Goal: Contribute content: Contribute content

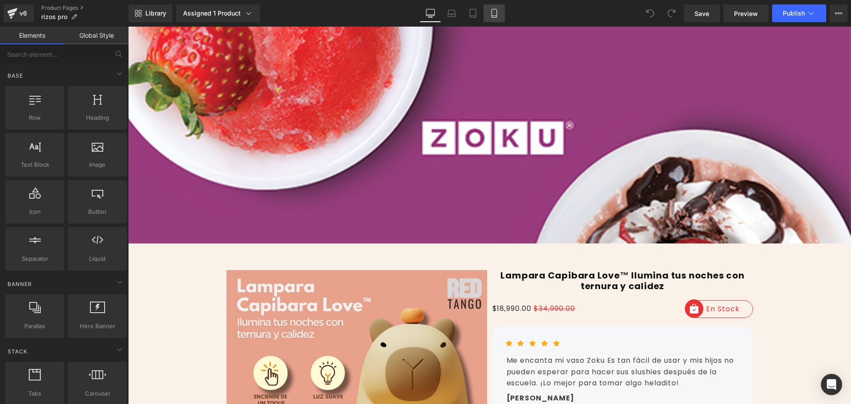
click at [495, 17] on icon at bounding box center [494, 13] width 9 height 9
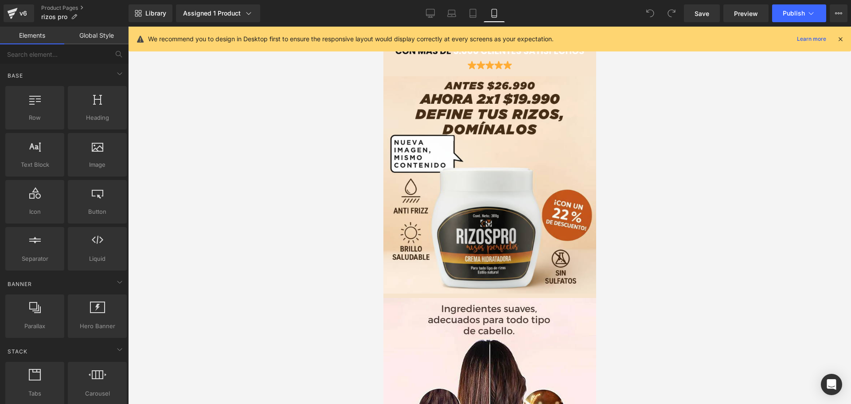
click at [836, 37] on icon at bounding box center [840, 39] width 8 height 8
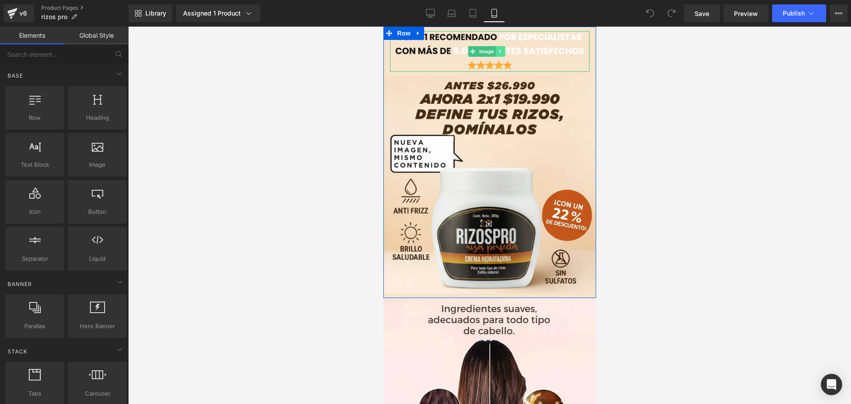
click at [501, 50] on icon at bounding box center [499, 51] width 5 height 5
click at [497, 51] on icon at bounding box center [495, 51] width 5 height 5
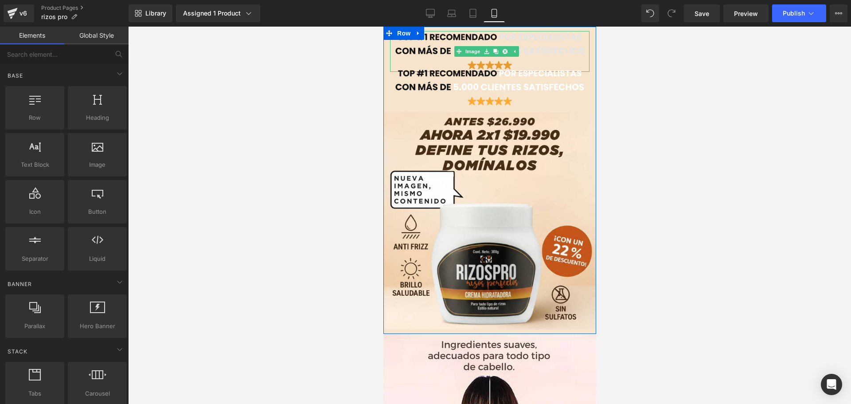
click at [411, 50] on img at bounding box center [488, 51] width 199 height 41
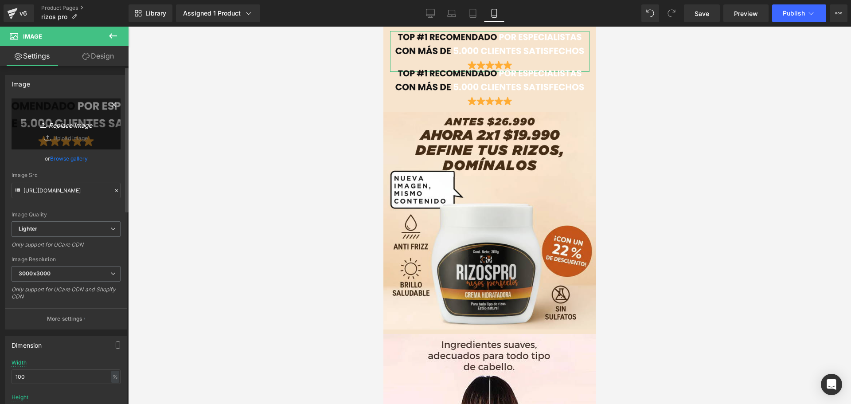
click at [80, 121] on icon "Replace Image" at bounding box center [66, 123] width 71 height 11
type input "C:\fakepath\Post instagram rebaja cyber monday promocional gradient violeta.png"
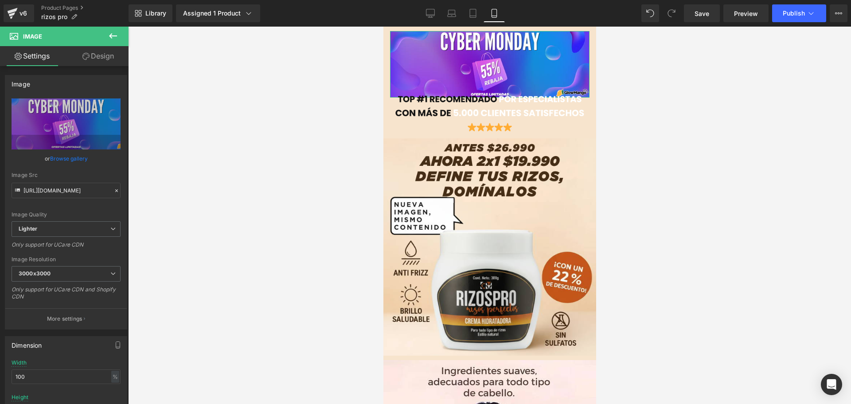
click at [102, 58] on link "Design" at bounding box center [98, 56] width 64 height 20
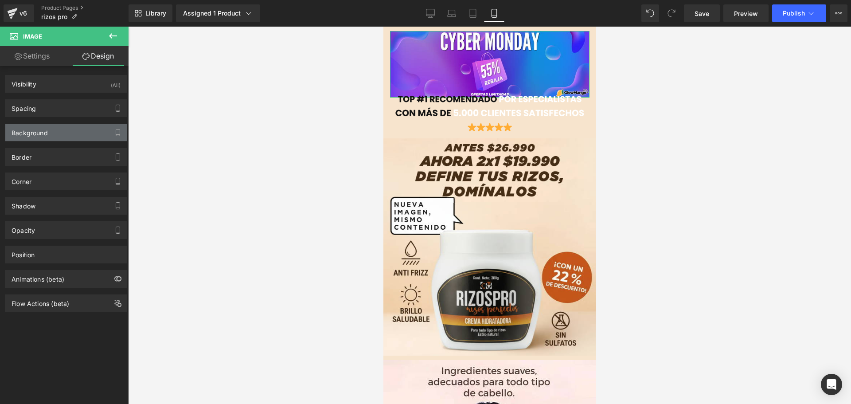
click at [43, 129] on div "Background" at bounding box center [30, 130] width 36 height 12
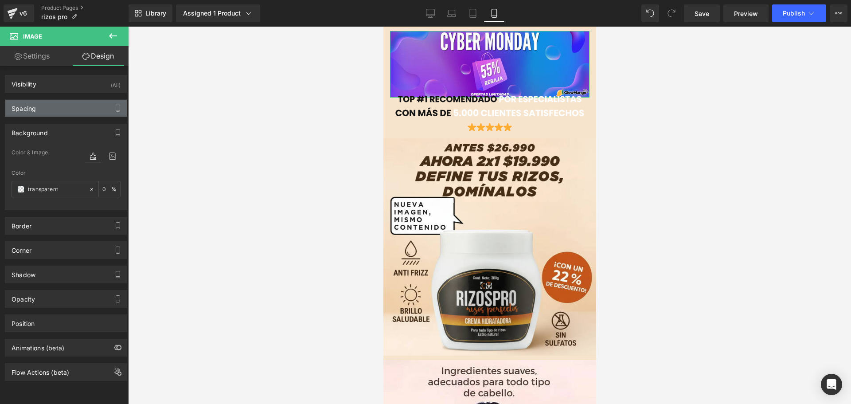
click at [49, 105] on div "Spacing" at bounding box center [65, 108] width 121 height 17
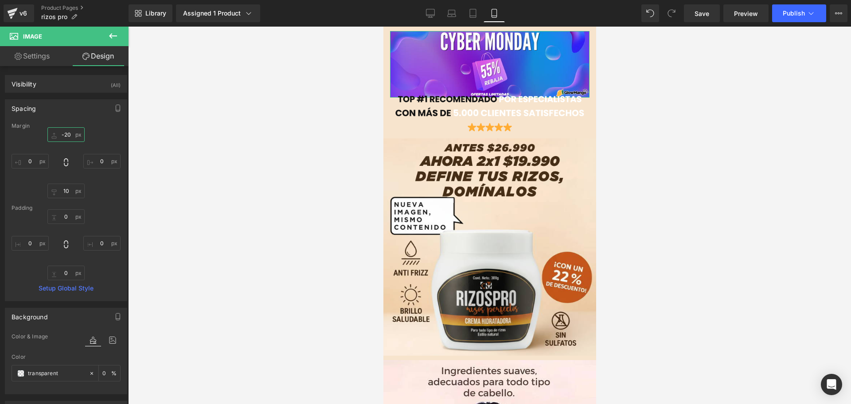
click at [67, 133] on input "text" at bounding box center [65, 134] width 37 height 15
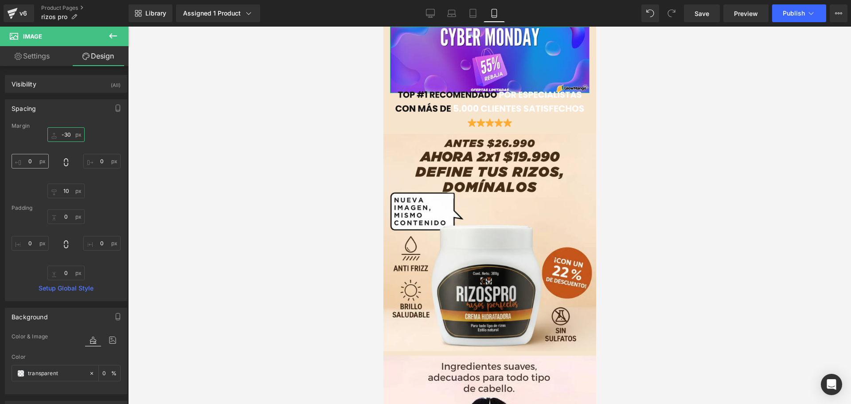
type input "-30"
click at [36, 162] on input "text" at bounding box center [30, 161] width 37 height 15
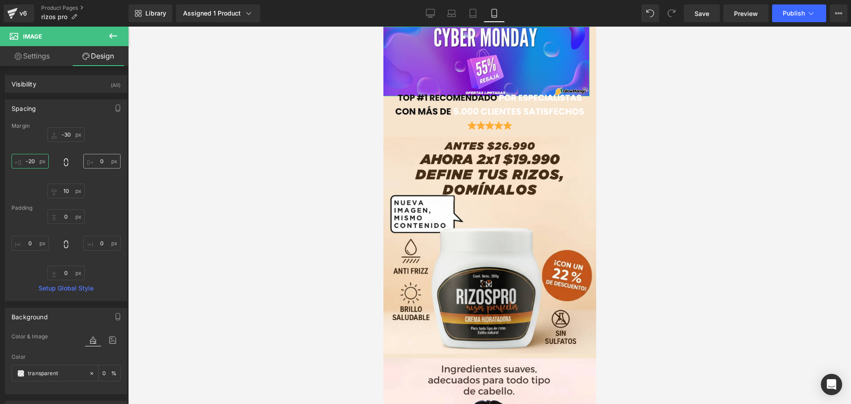
type input "-20"
click at [99, 158] on input "text" at bounding box center [101, 161] width 37 height 15
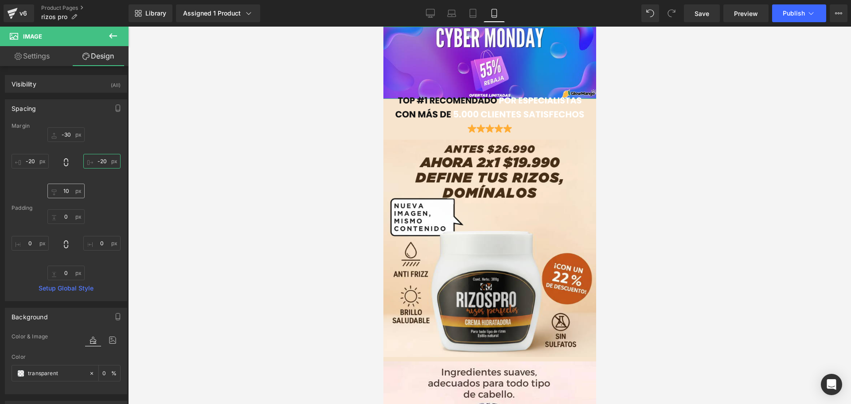
type input "-20"
click at [65, 193] on input "text" at bounding box center [65, 190] width 37 height 15
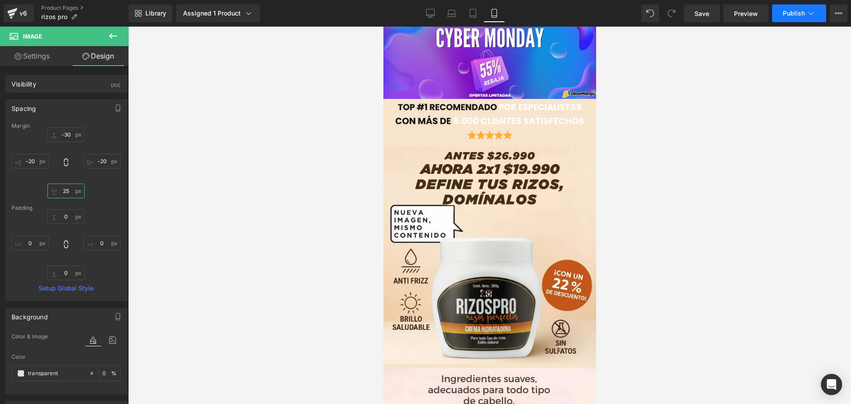
type input "25"
click at [802, 18] on button "Publish" at bounding box center [799, 13] width 54 height 18
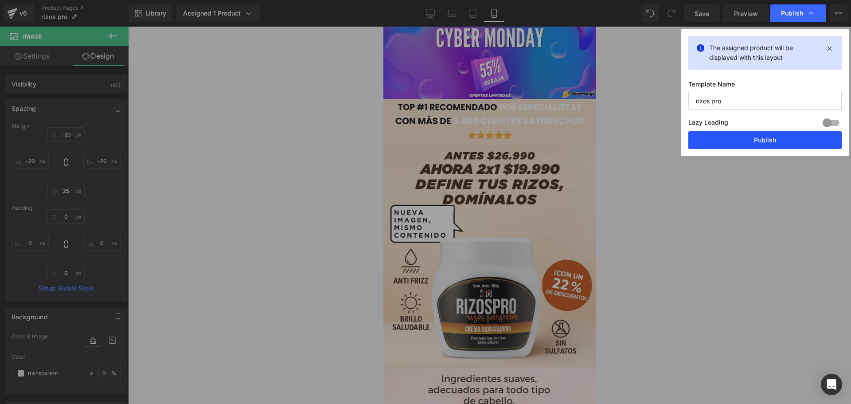
click at [759, 144] on button "Publish" at bounding box center [764, 140] width 153 height 18
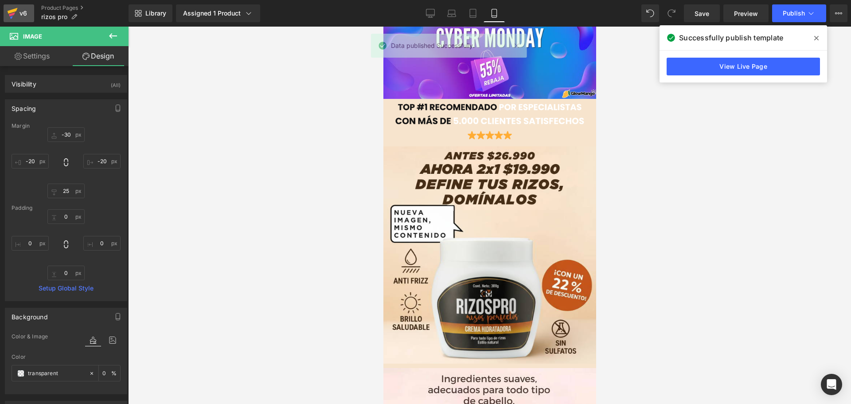
click at [25, 18] on div "v6" at bounding box center [23, 14] width 11 height 12
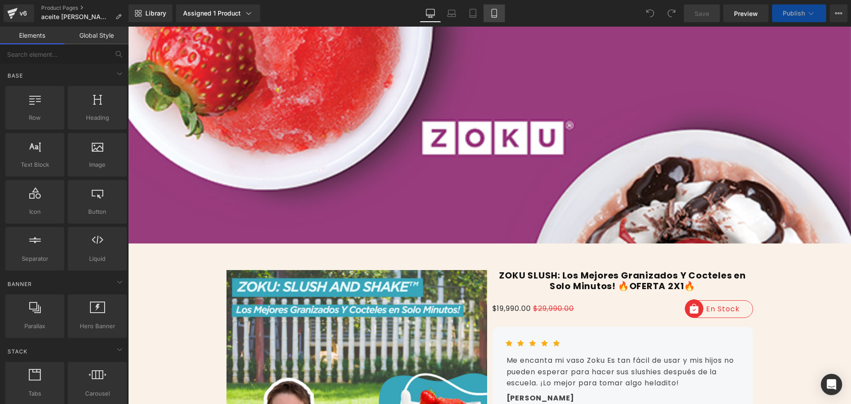
click at [494, 12] on icon at bounding box center [494, 13] width 9 height 9
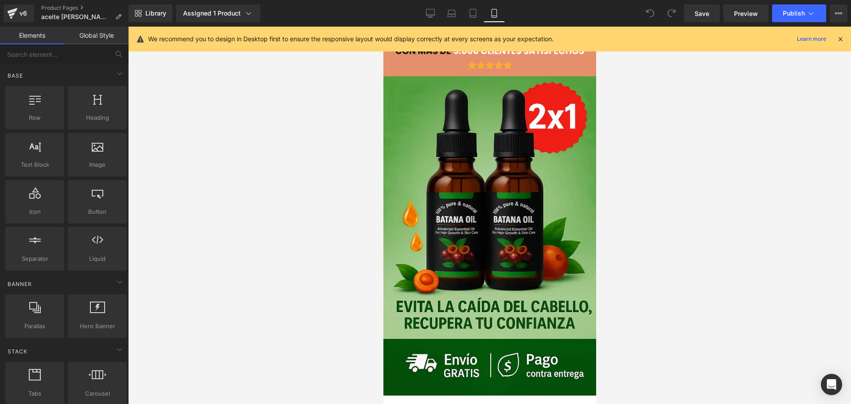
click at [837, 39] on icon at bounding box center [840, 39] width 8 height 8
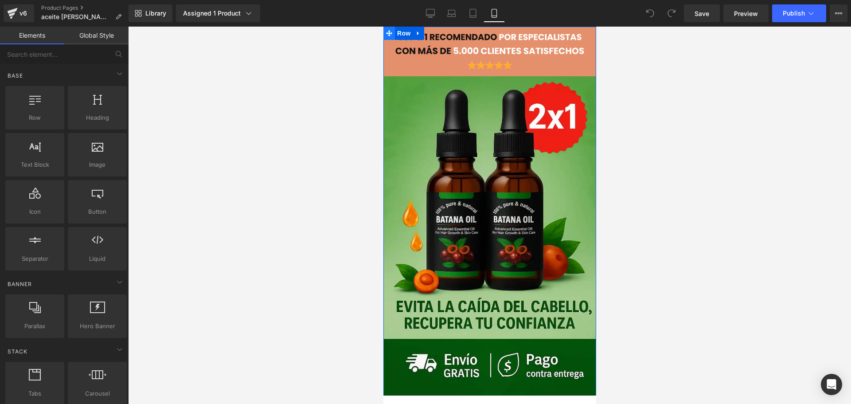
click at [387, 34] on icon at bounding box center [388, 33] width 6 height 6
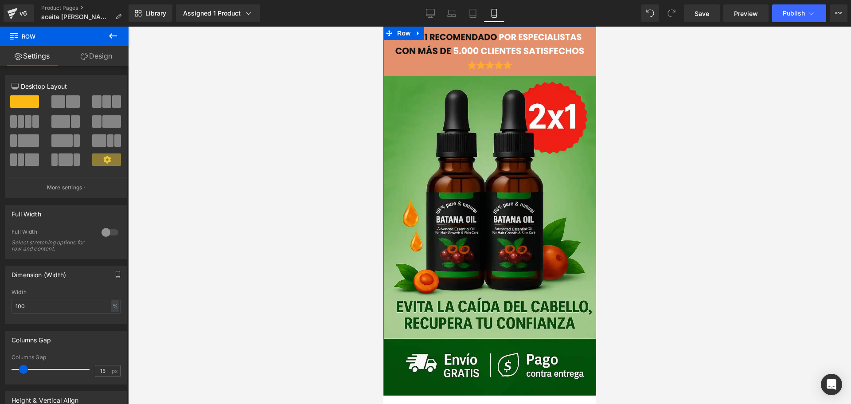
click at [96, 53] on link "Design" at bounding box center [96, 56] width 64 height 20
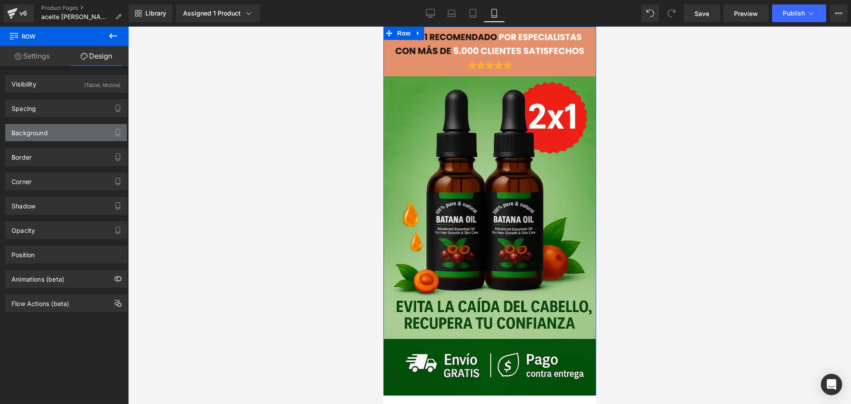
click at [41, 132] on div "Background" at bounding box center [30, 130] width 36 height 12
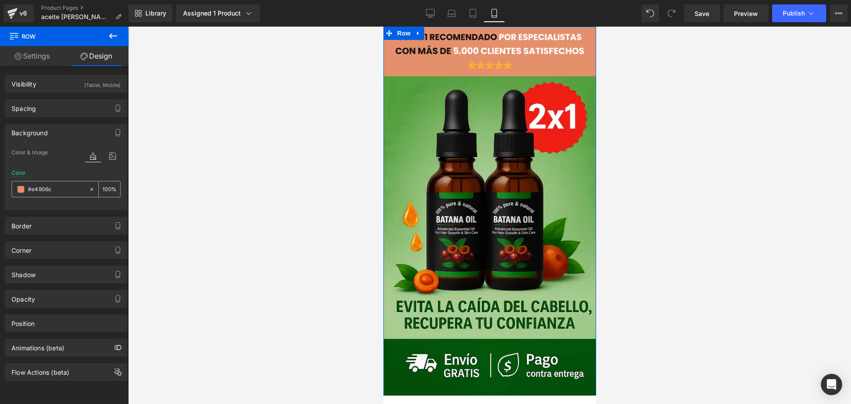
click at [56, 189] on input "#e4906c" at bounding box center [56, 189] width 57 height 10
paste input "025208"
type input "#025208"
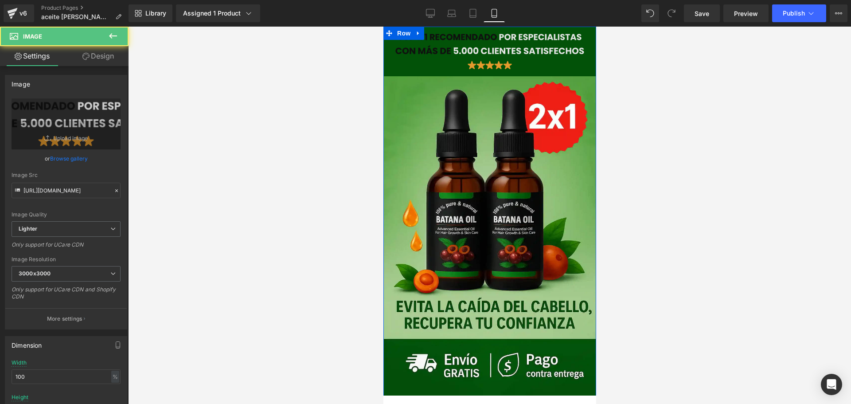
click at [442, 55] on img at bounding box center [488, 51] width 199 height 41
click at [504, 51] on link at bounding box center [499, 51] width 9 height 11
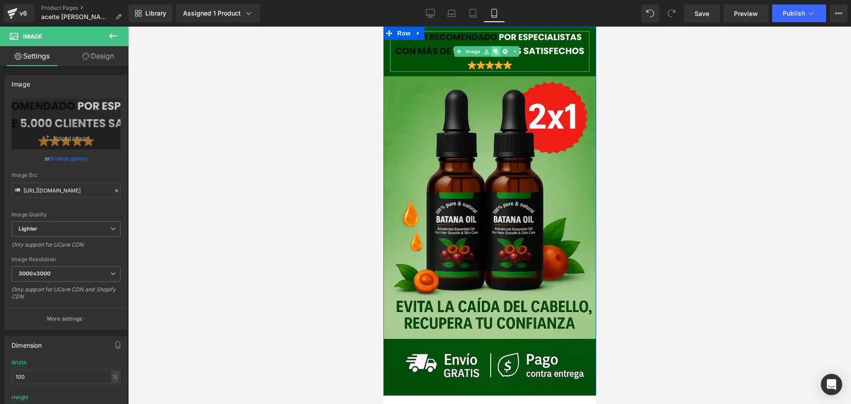
click at [493, 51] on icon at bounding box center [495, 51] width 5 height 5
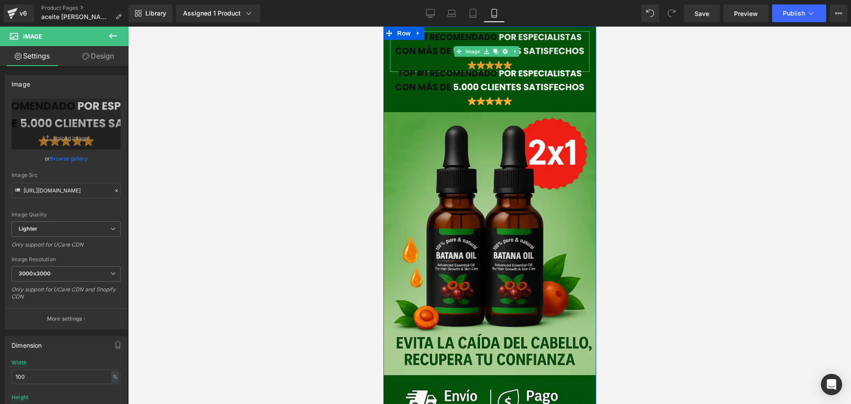
click at [422, 48] on img at bounding box center [488, 51] width 199 height 41
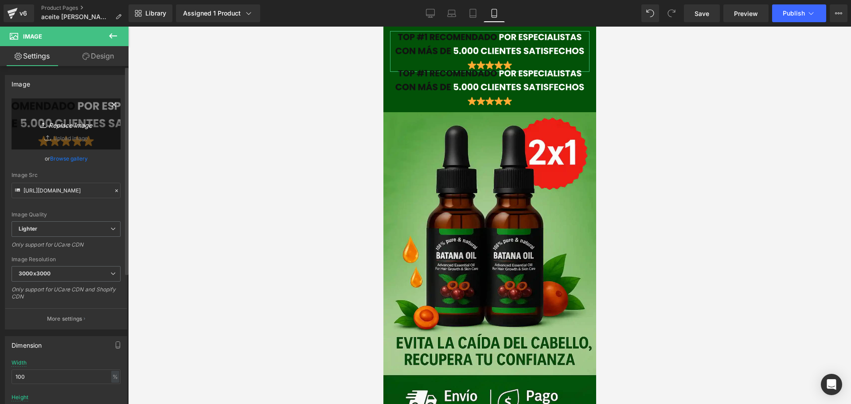
click at [63, 120] on icon "Replace Image" at bounding box center [66, 123] width 71 height 11
click at [62, 157] on link "Browse gallery" at bounding box center [69, 159] width 38 height 16
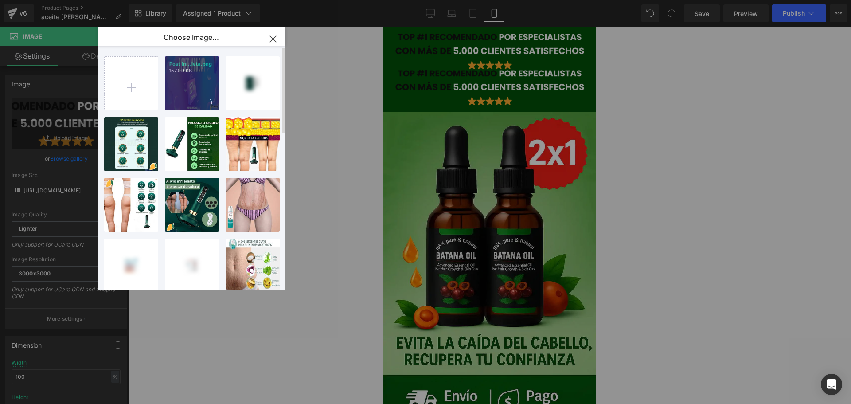
click at [187, 93] on div "Post in...leta.png 157.09 KB" at bounding box center [192, 83] width 54 height 54
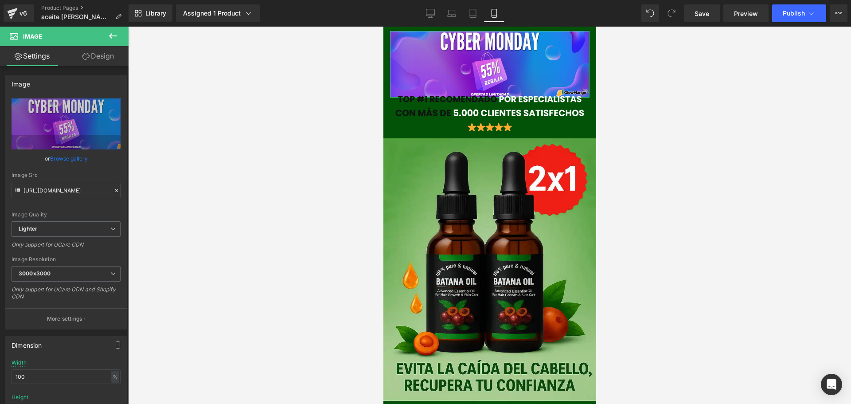
click at [97, 58] on link "Design" at bounding box center [98, 56] width 64 height 20
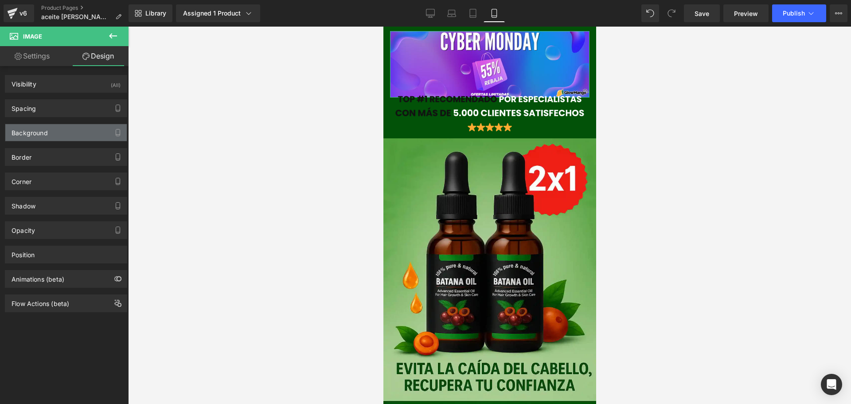
click at [43, 129] on div "Background" at bounding box center [30, 130] width 36 height 12
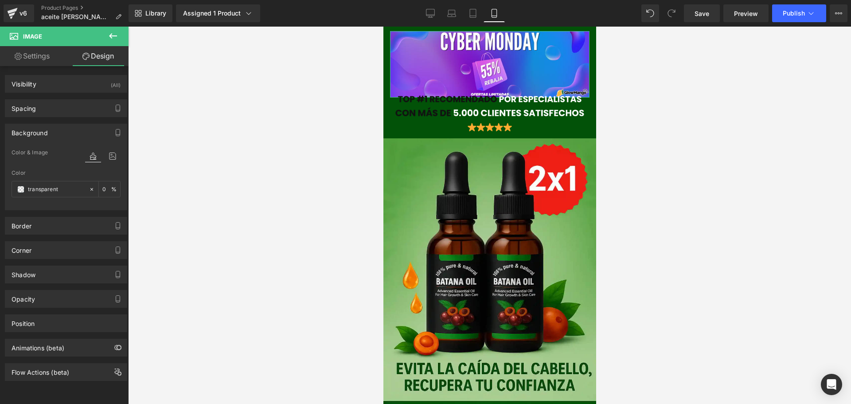
click at [51, 135] on div "Background" at bounding box center [65, 132] width 121 height 17
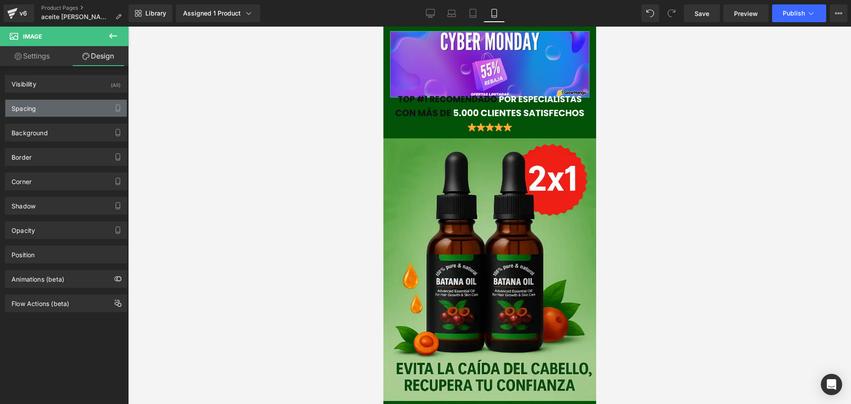
click at [41, 104] on div "Spacing" at bounding box center [65, 108] width 121 height 17
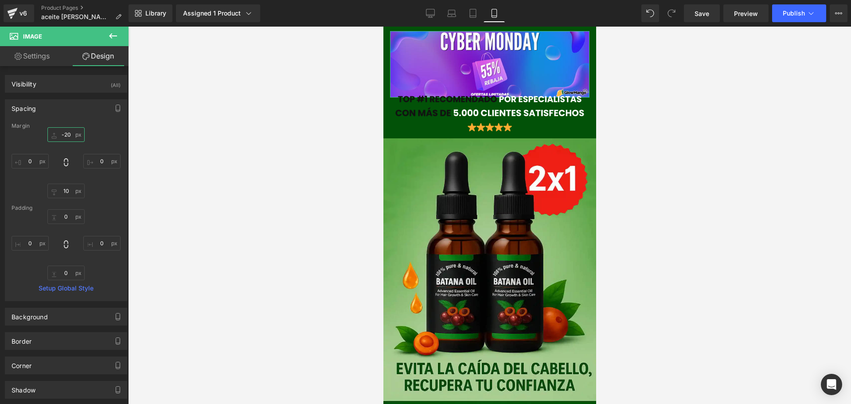
click at [62, 133] on input "-20" at bounding box center [65, 134] width 37 height 15
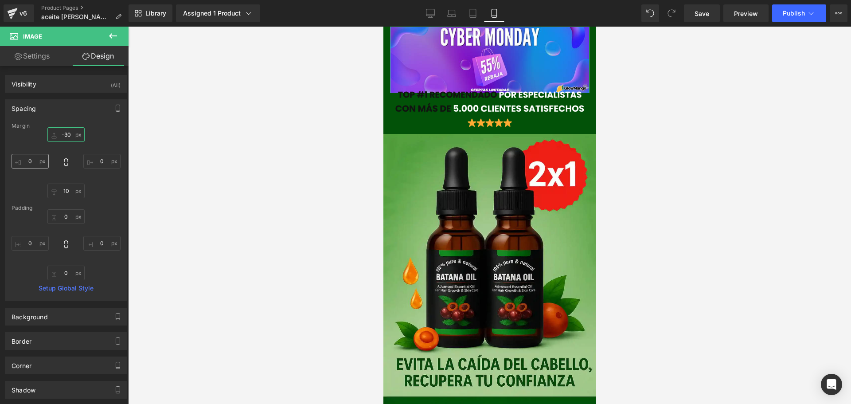
type input "-30"
click at [39, 160] on input "0" at bounding box center [30, 161] width 37 height 15
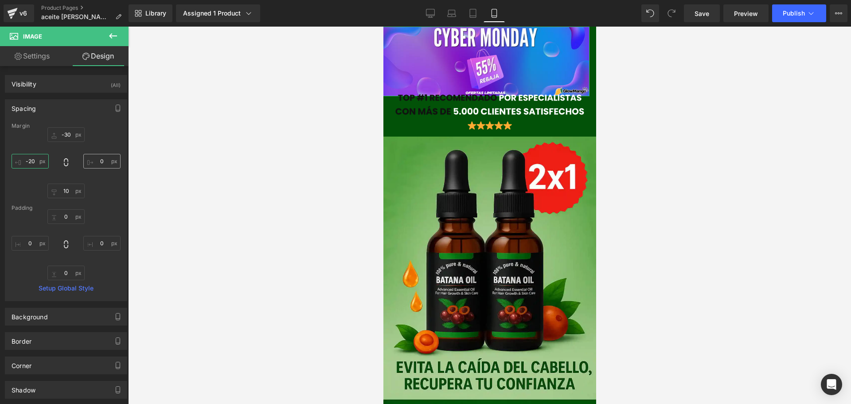
type input "-20"
click at [98, 163] on input "0" at bounding box center [101, 161] width 37 height 15
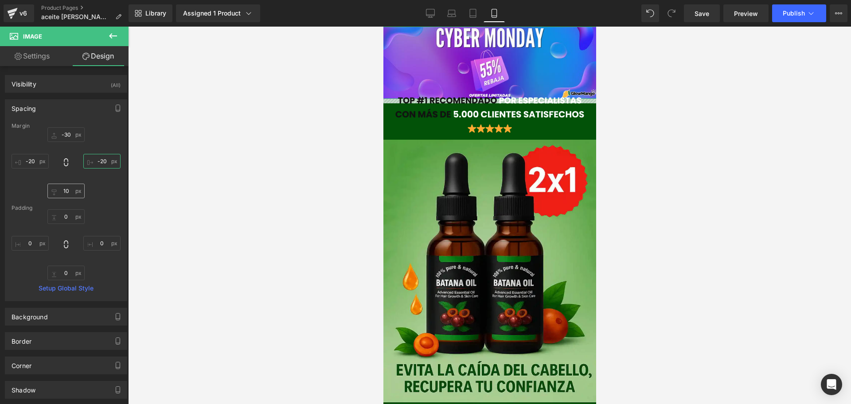
type input "-20"
click at [70, 192] on input "10" at bounding box center [65, 190] width 37 height 15
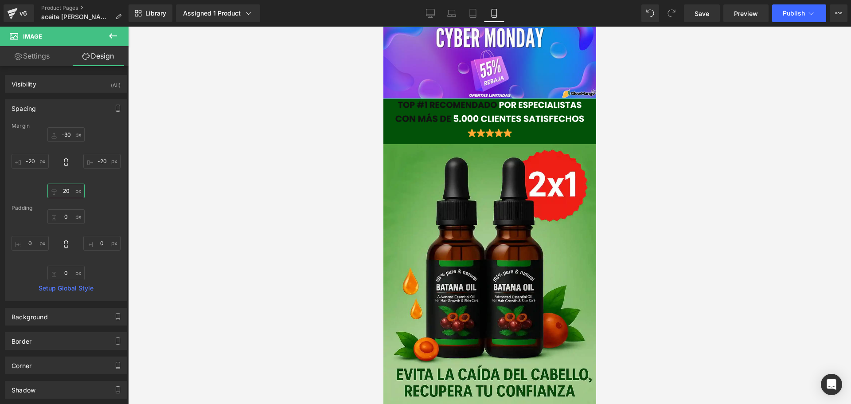
type input "2"
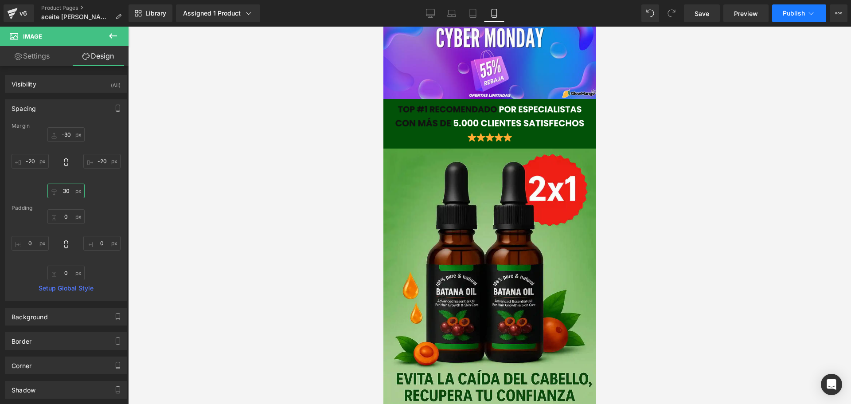
type input "30"
click at [789, 22] on button "Publish" at bounding box center [799, 13] width 54 height 18
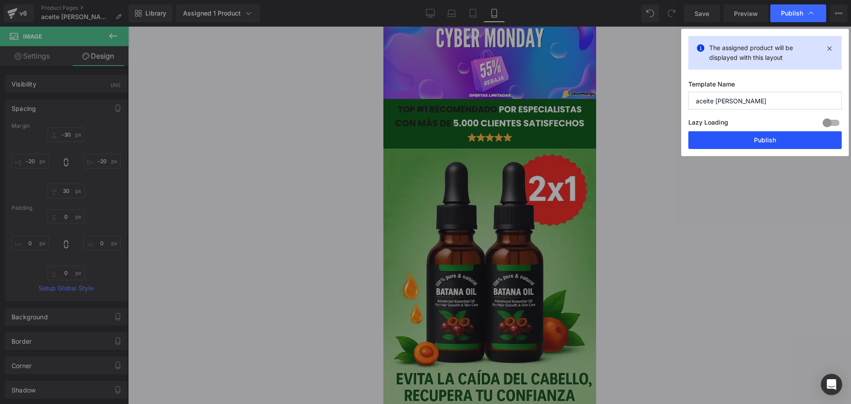
click at [754, 141] on button "Publish" at bounding box center [764, 140] width 153 height 18
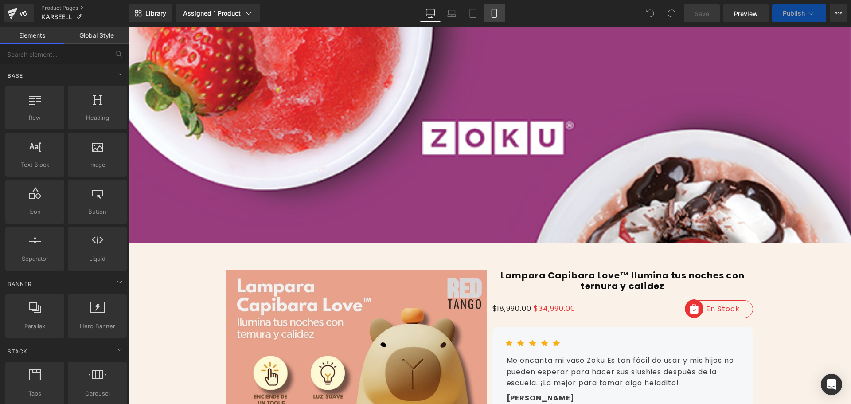
click at [494, 12] on icon at bounding box center [494, 13] width 9 height 9
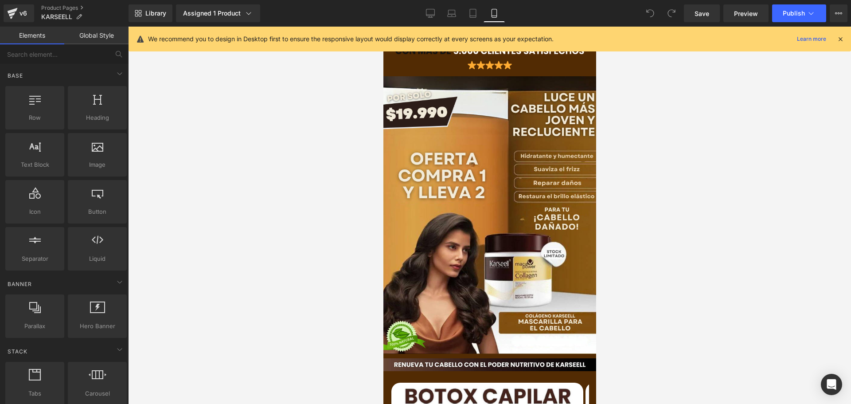
click at [841, 39] on icon at bounding box center [840, 39] width 8 height 8
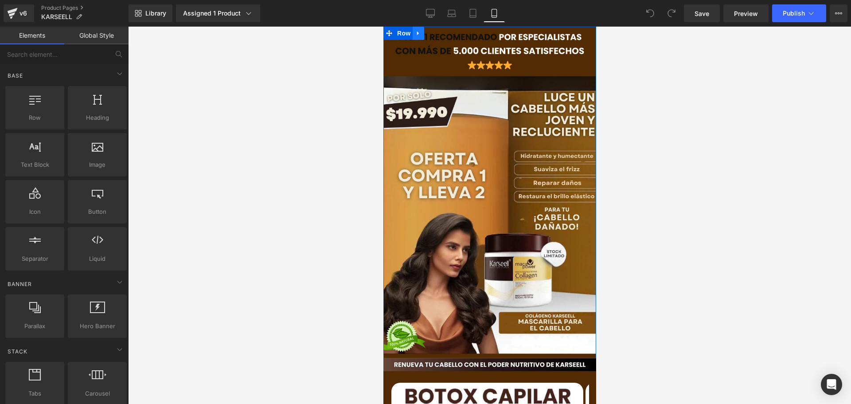
click at [416, 34] on icon at bounding box center [417, 33] width 2 height 4
click at [497, 50] on icon at bounding box center [499, 51] width 5 height 5
click at [495, 51] on icon at bounding box center [495, 51] width 5 height 5
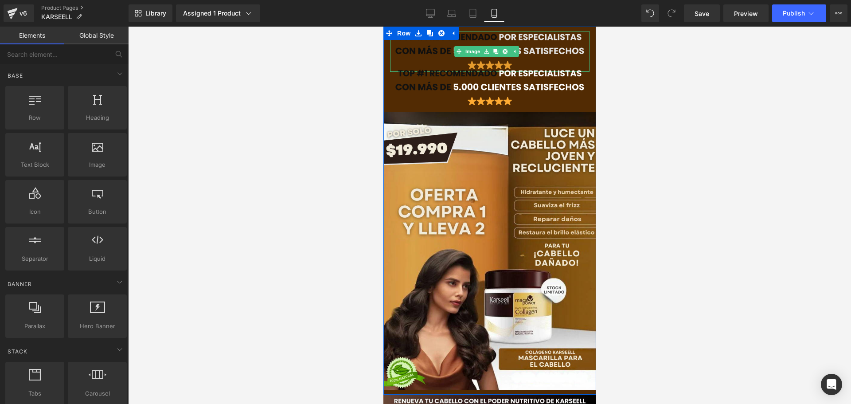
click at [416, 50] on img at bounding box center [488, 51] width 199 height 41
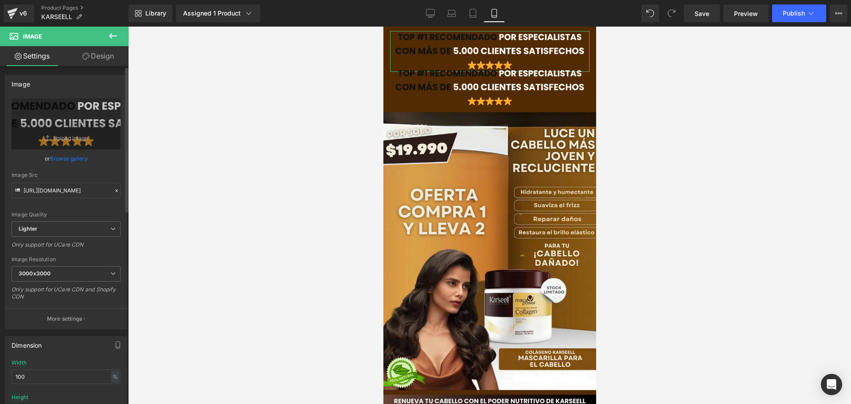
click at [63, 159] on link "Browse gallery" at bounding box center [69, 159] width 38 height 16
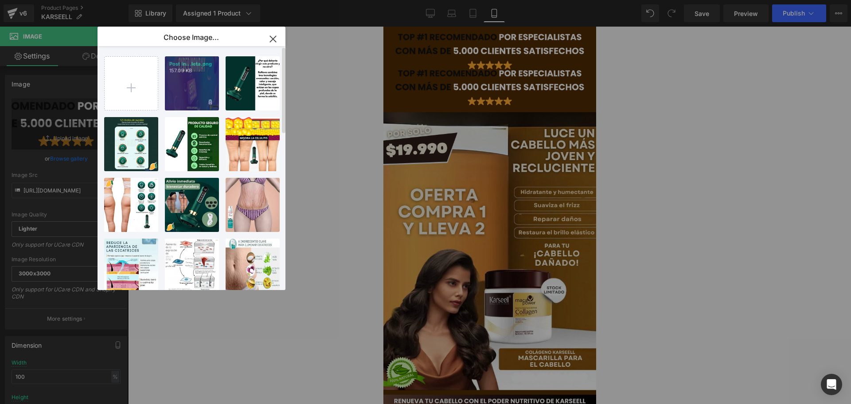
click at [194, 88] on div "Post in...leta.png 157.09 KB" at bounding box center [192, 83] width 54 height 54
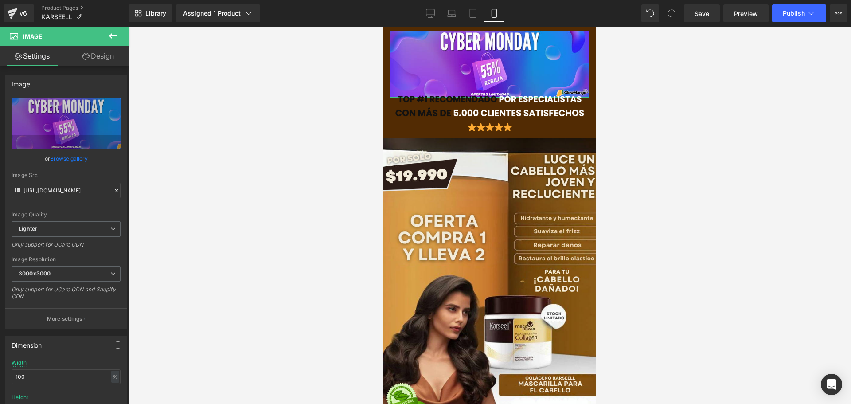
drag, startPoint x: 90, startPoint y: 60, endPoint x: 55, endPoint y: 106, distance: 58.2
click at [90, 59] on link "Design" at bounding box center [98, 56] width 64 height 20
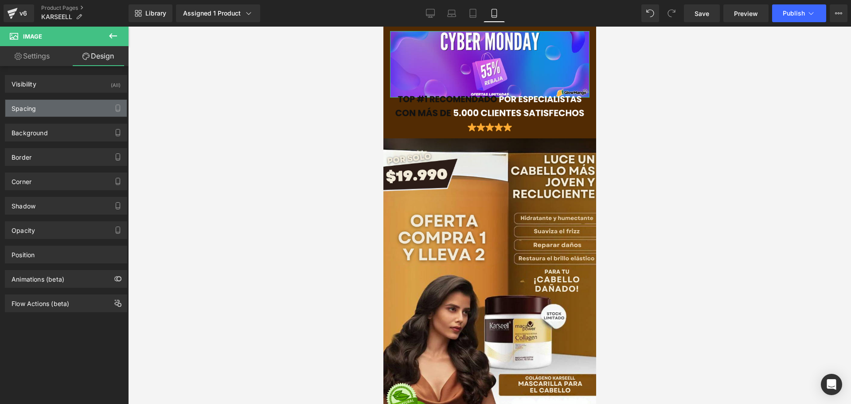
click at [48, 109] on div "Spacing" at bounding box center [65, 108] width 121 height 17
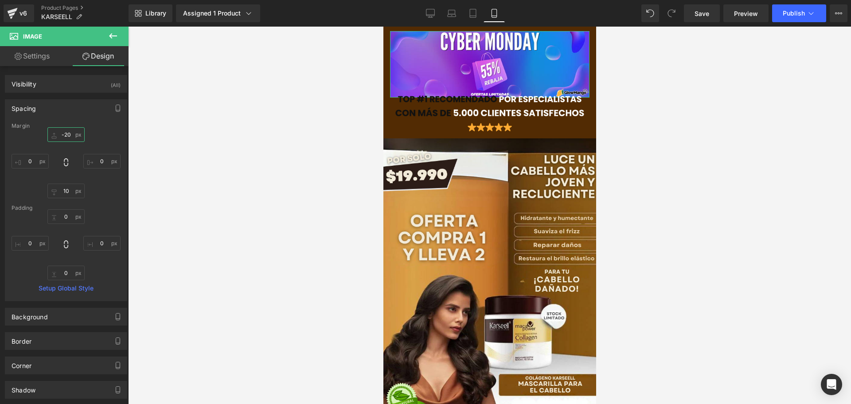
click at [69, 136] on input "-20" at bounding box center [65, 134] width 37 height 15
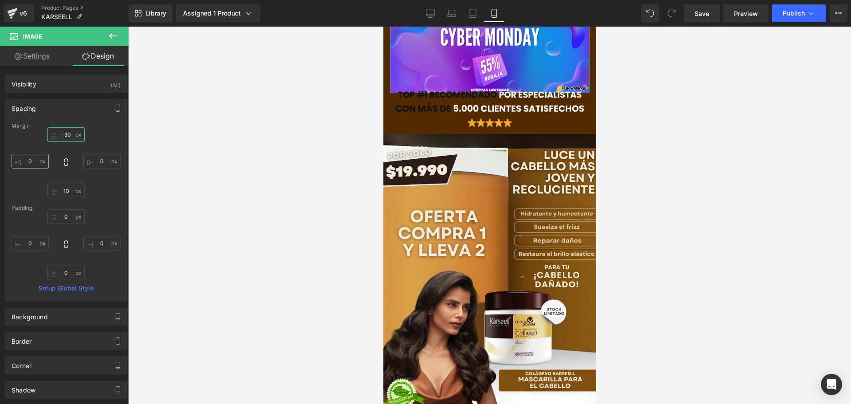
type input "-30"
click at [34, 161] on input "0" at bounding box center [30, 161] width 37 height 15
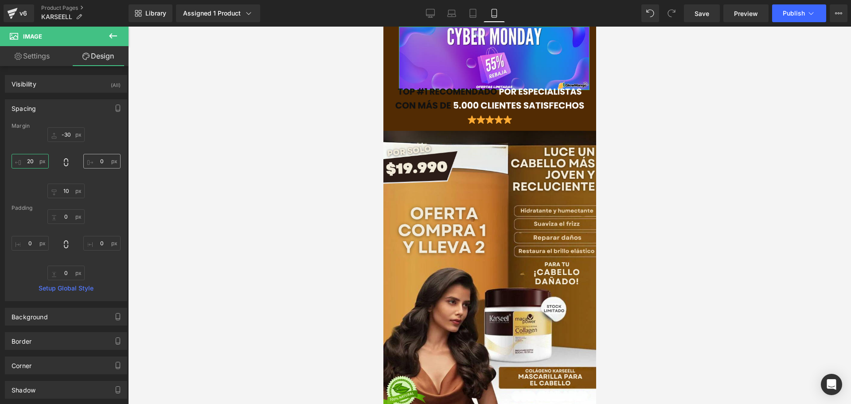
type input "20"
click at [105, 156] on input "0" at bounding box center [101, 161] width 37 height 15
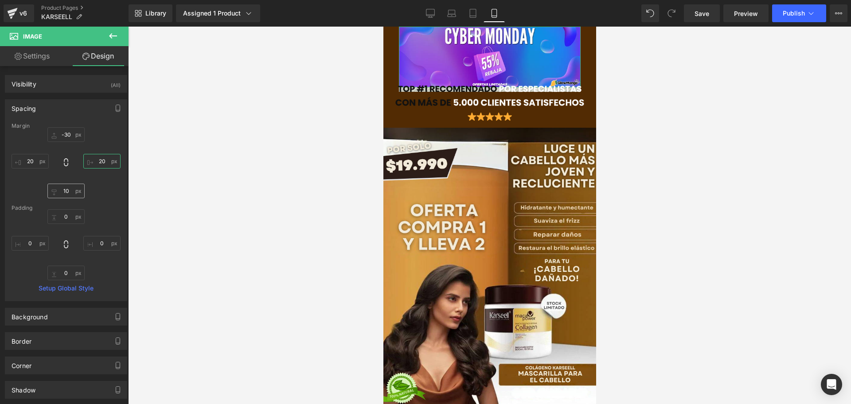
type input "20"
click at [66, 192] on input "10" at bounding box center [65, 190] width 37 height 15
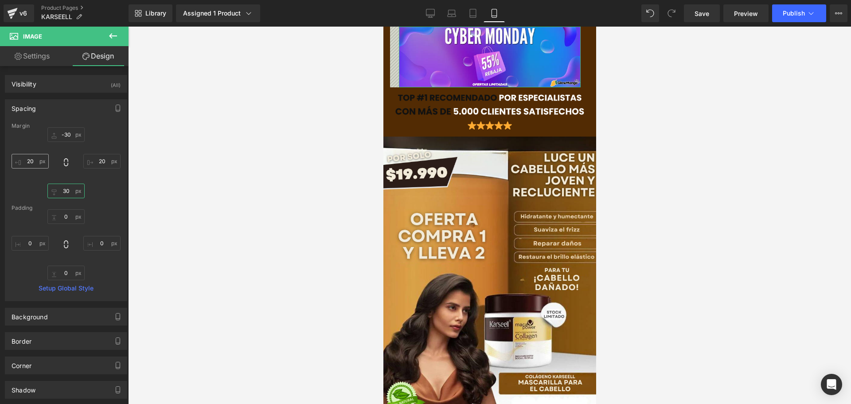
type input "30"
click at [24, 159] on input "20" at bounding box center [30, 161] width 37 height 15
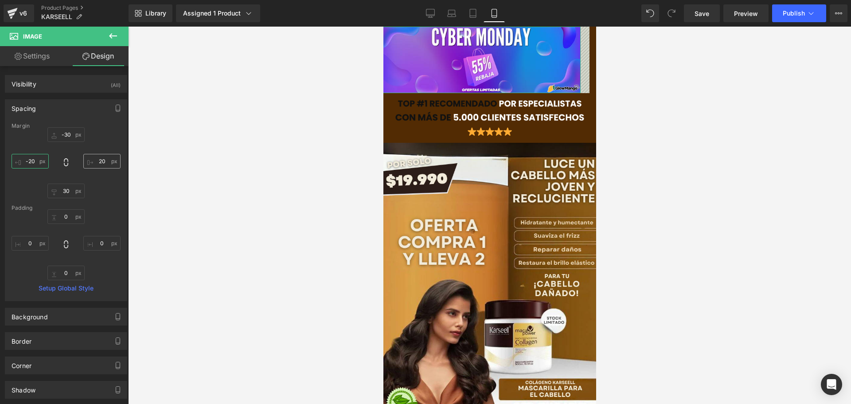
type input "-20"
click at [94, 158] on input "20" at bounding box center [101, 161] width 37 height 15
click at [93, 159] on input "20" at bounding box center [101, 161] width 37 height 15
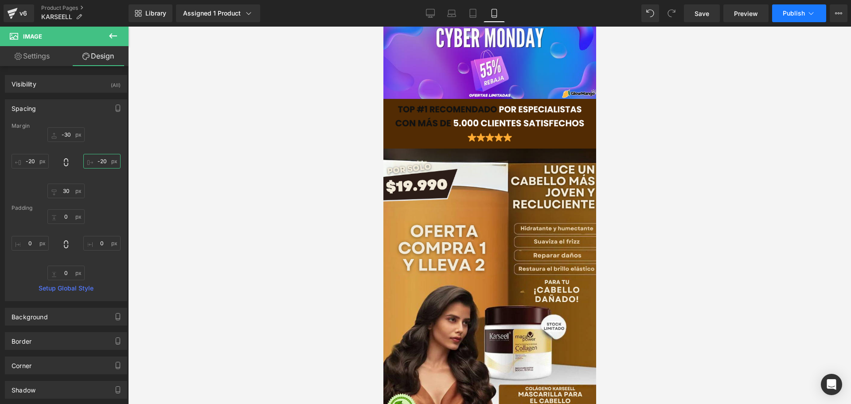
type input "-20"
click at [796, 17] on button "Publish" at bounding box center [799, 13] width 54 height 18
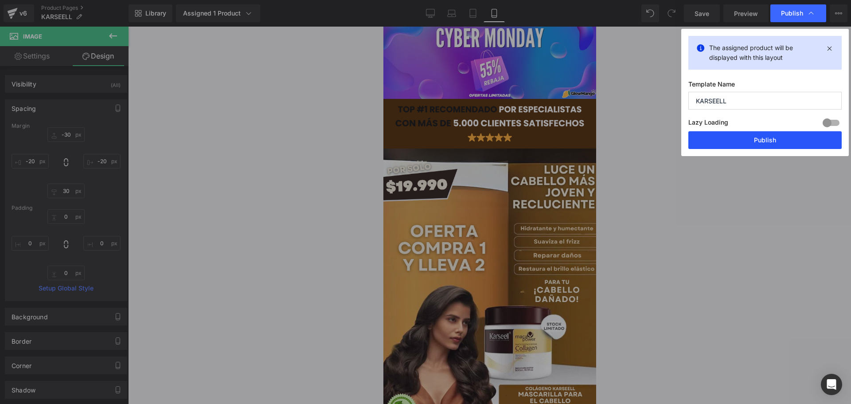
click at [777, 140] on button "Publish" at bounding box center [764, 140] width 153 height 18
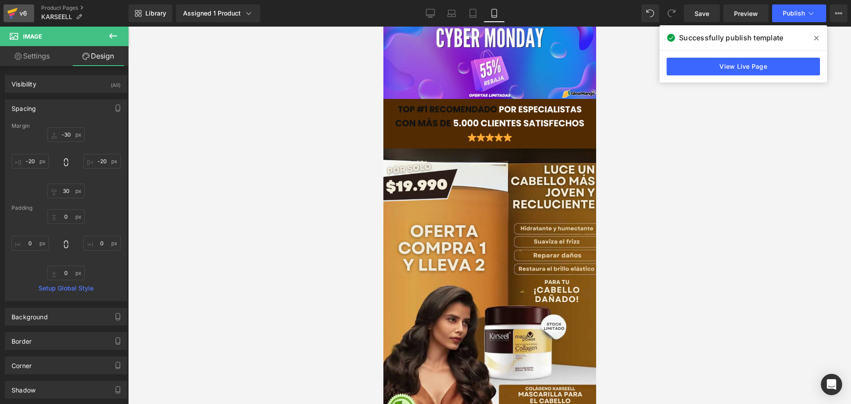
click at [26, 14] on div "v6" at bounding box center [23, 14] width 11 height 12
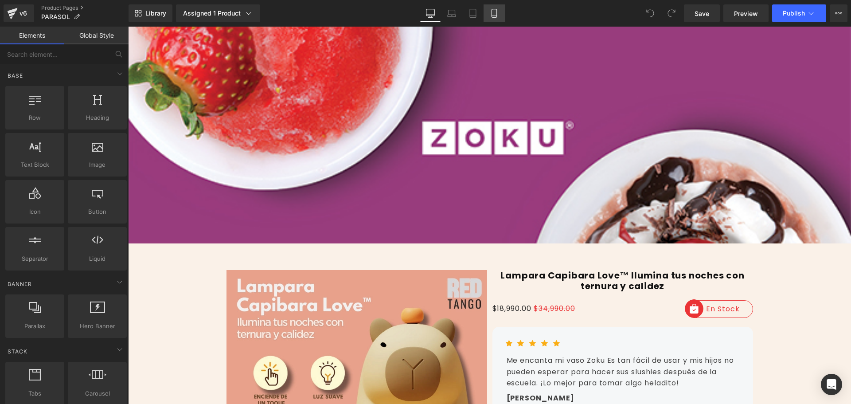
click at [494, 12] on icon at bounding box center [494, 13] width 9 height 9
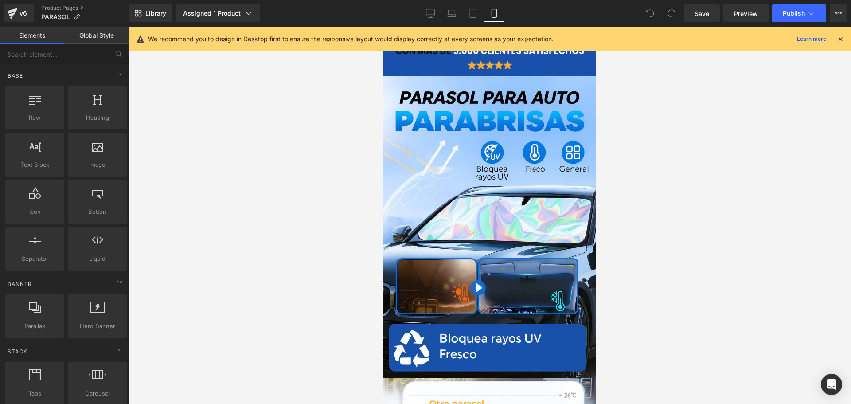
click at [835, 41] on div "We recommend you to design in Desktop first to ensure the responsive layout wou…" at bounding box center [492, 39] width 688 height 11
drag, startPoint x: 838, startPoint y: 41, endPoint x: 825, endPoint y: 43, distance: 13.4
click at [838, 41] on icon at bounding box center [840, 39] width 8 height 8
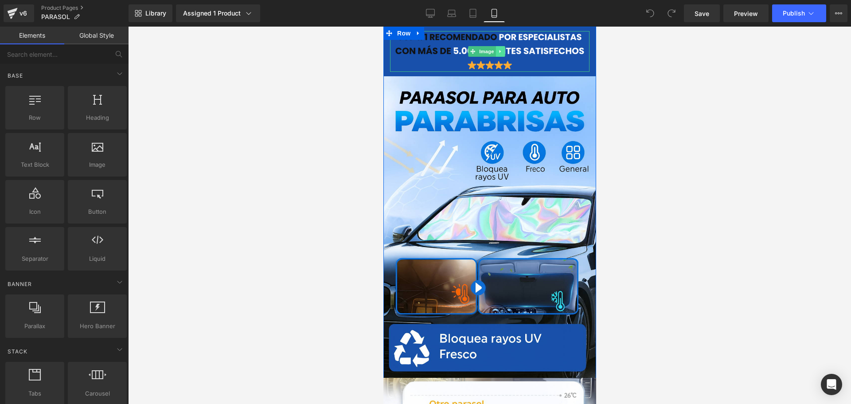
click at [500, 50] on icon at bounding box center [499, 51] width 5 height 5
click at [494, 51] on icon at bounding box center [495, 51] width 5 height 5
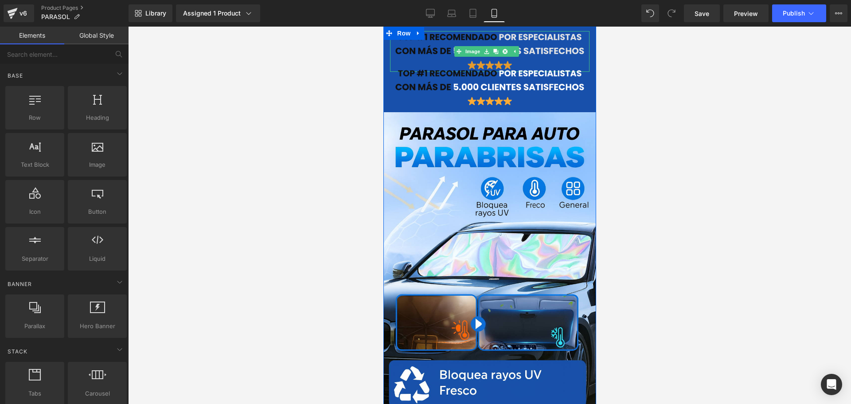
click at [429, 51] on img at bounding box center [488, 51] width 199 height 41
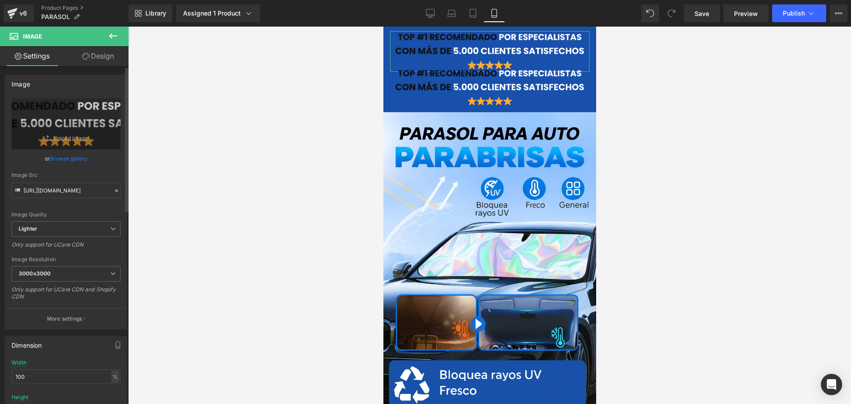
click at [61, 157] on link "Browse gallery" at bounding box center [69, 159] width 38 height 16
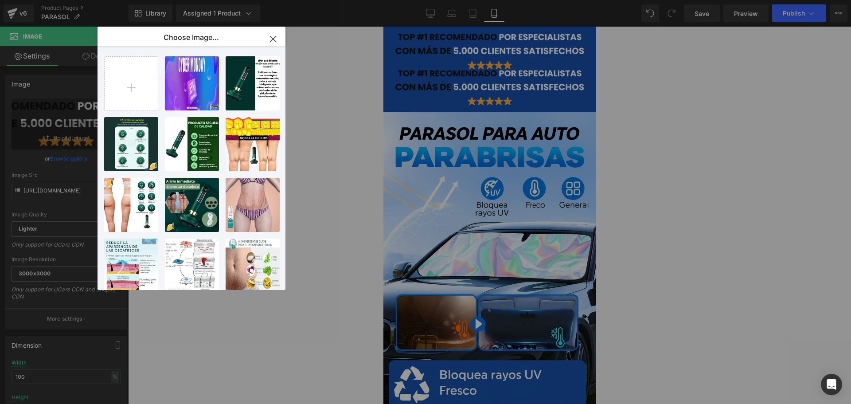
click at [0, 0] on div "Post in...leta.png 157.09 KB" at bounding box center [0, 0] width 0 height 0
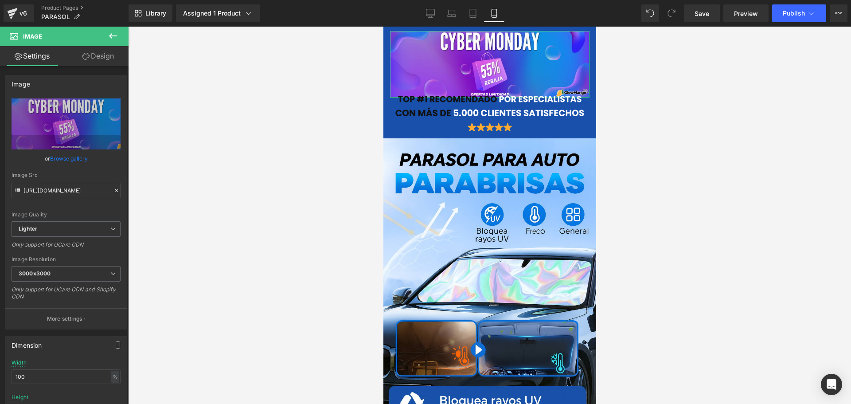
click at [96, 62] on link "Design" at bounding box center [98, 56] width 64 height 20
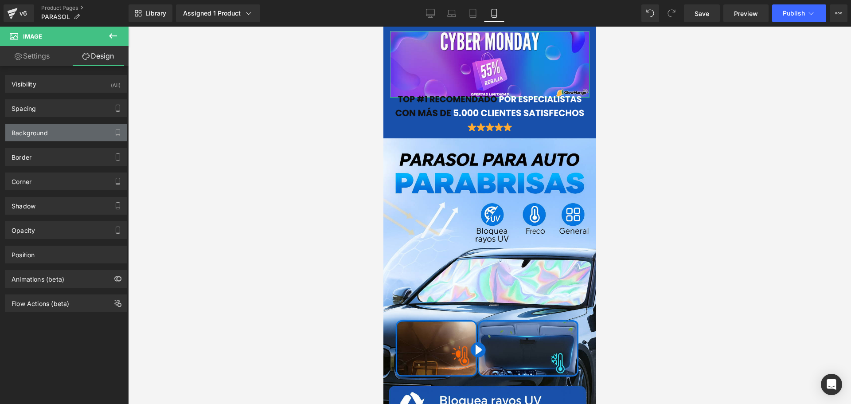
click at [49, 136] on div "Background" at bounding box center [65, 132] width 121 height 17
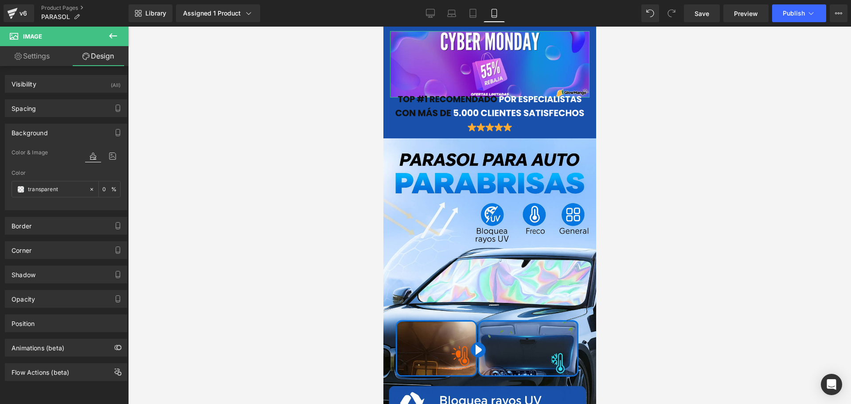
click at [52, 131] on div "Background" at bounding box center [65, 132] width 121 height 17
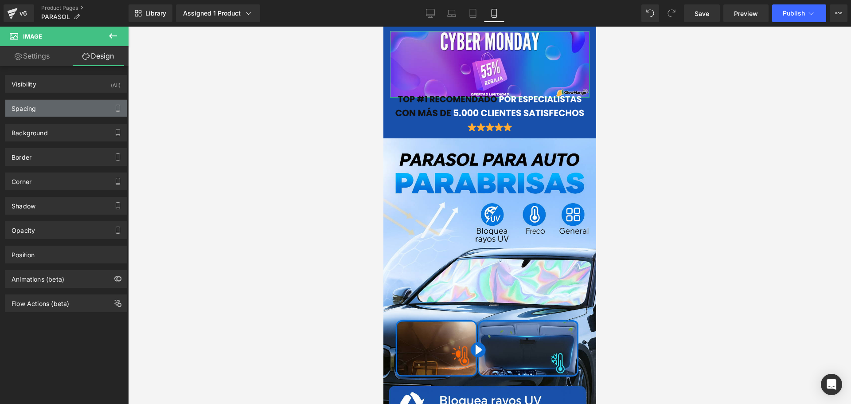
click at [44, 110] on div "Spacing" at bounding box center [65, 108] width 121 height 17
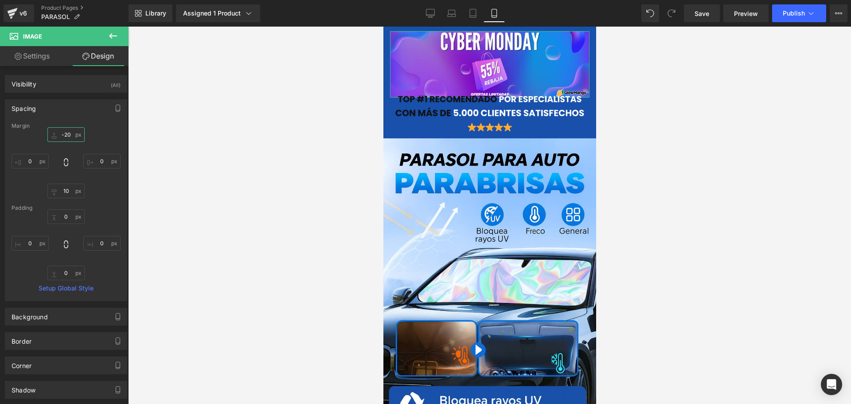
click at [66, 139] on input "-20" at bounding box center [65, 134] width 37 height 15
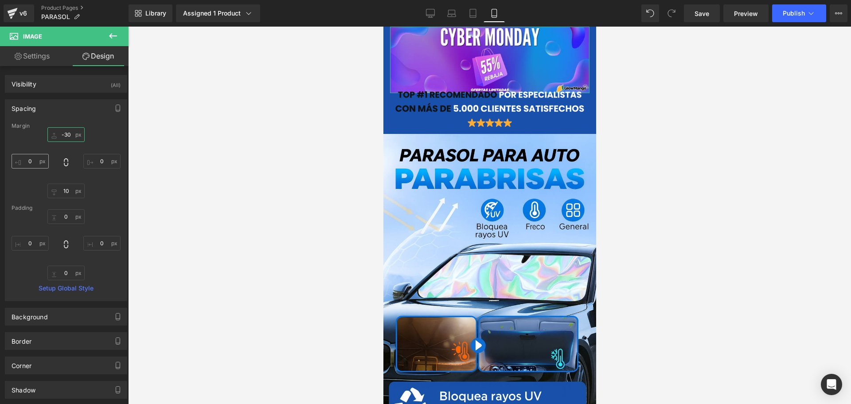
type input "-30"
click at [39, 162] on input "0" at bounding box center [30, 161] width 37 height 15
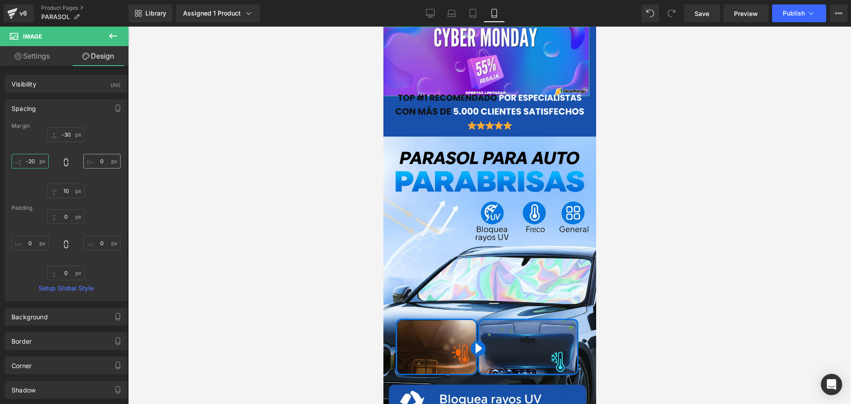
type input "-20"
click at [105, 159] on input "0" at bounding box center [101, 161] width 37 height 15
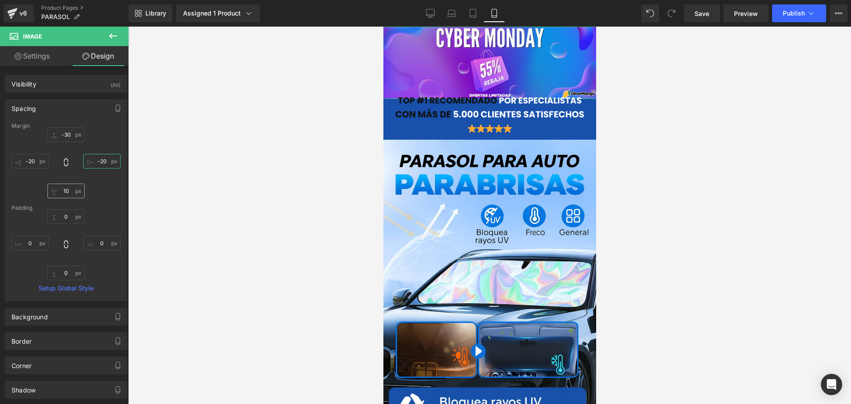
type input "-20"
click at [67, 189] on input "10" at bounding box center [65, 190] width 37 height 15
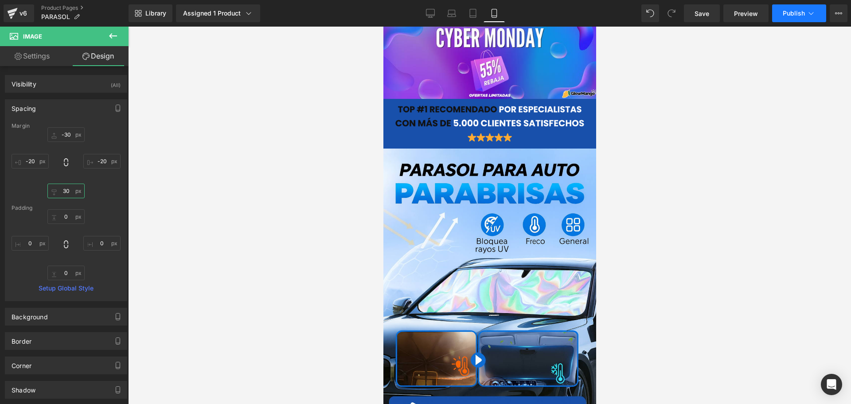
type input "30"
click at [791, 8] on button "Publish" at bounding box center [799, 13] width 54 height 18
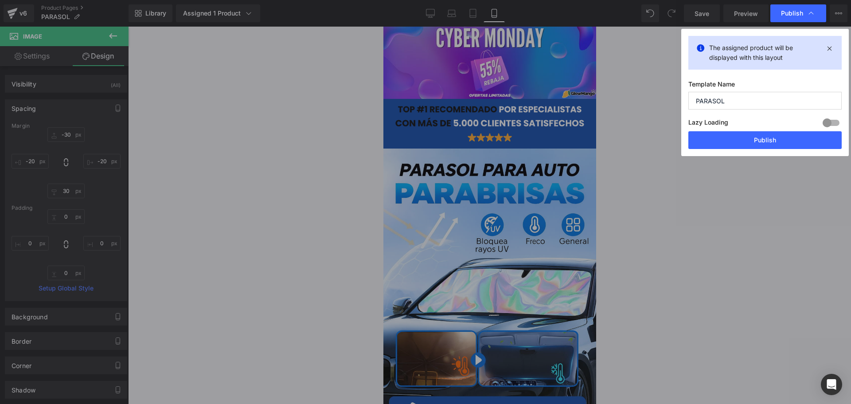
click at [761, 138] on button "Publish" at bounding box center [764, 140] width 153 height 18
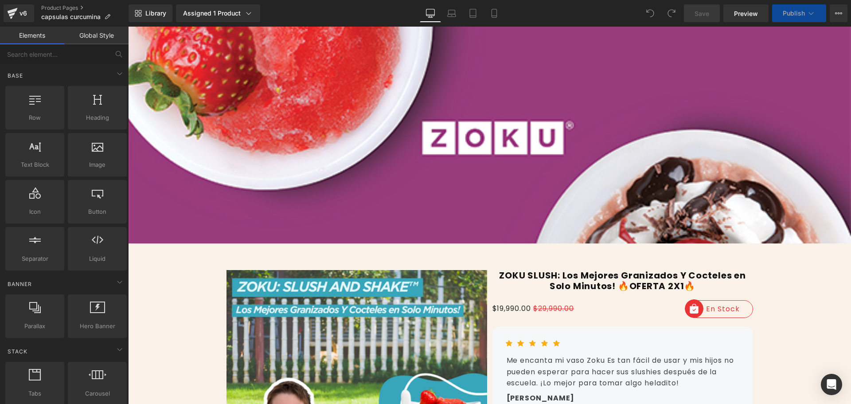
click at [495, 2] on div "Library Assigned 1 Product Product Preview Turmeric™ CAPSULAS DE CURCUMA 2X1 Ma…" at bounding box center [489, 13] width 722 height 27
click at [495, 19] on link "Mobile" at bounding box center [493, 13] width 21 height 18
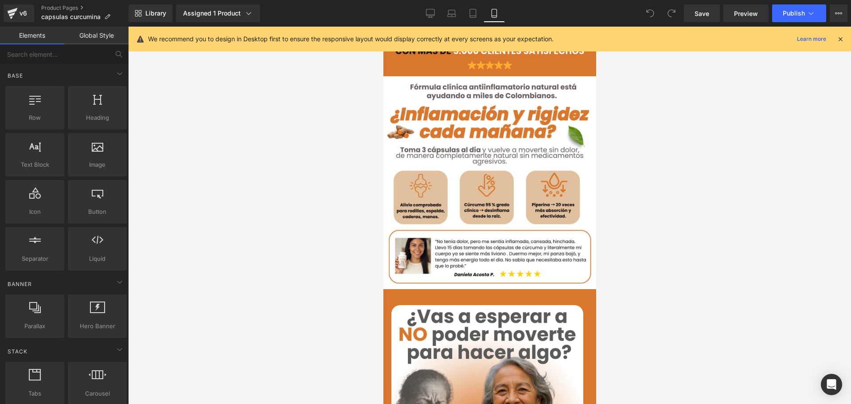
click at [840, 39] on icon at bounding box center [840, 39] width 8 height 8
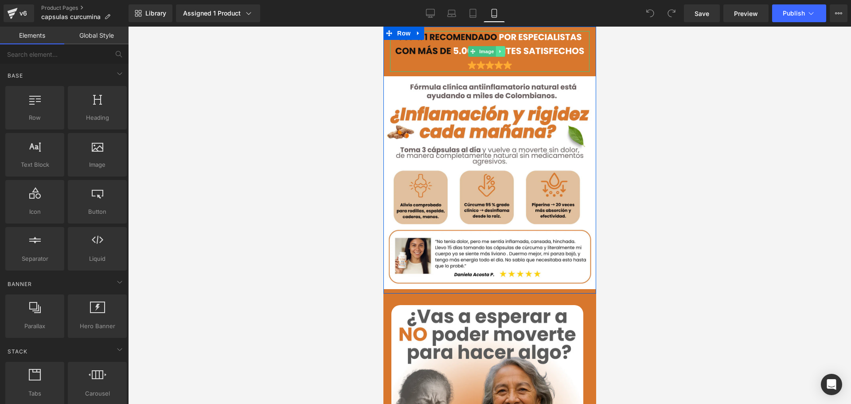
click at [498, 49] on icon at bounding box center [499, 51] width 5 height 5
click at [496, 51] on icon at bounding box center [495, 51] width 5 height 5
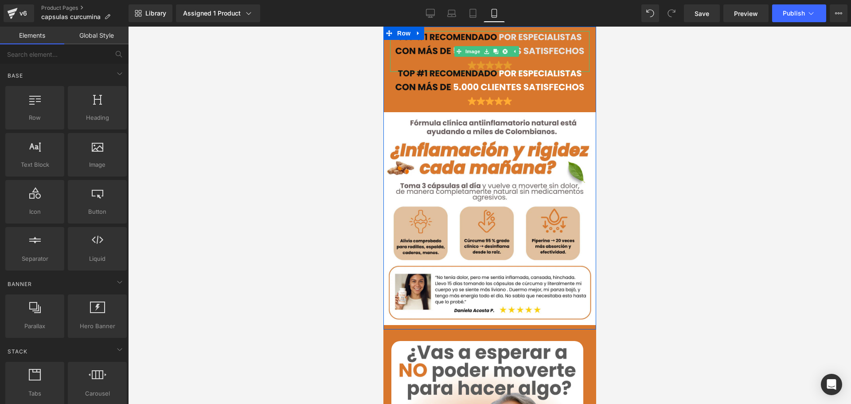
click at [417, 51] on img at bounding box center [488, 51] width 199 height 41
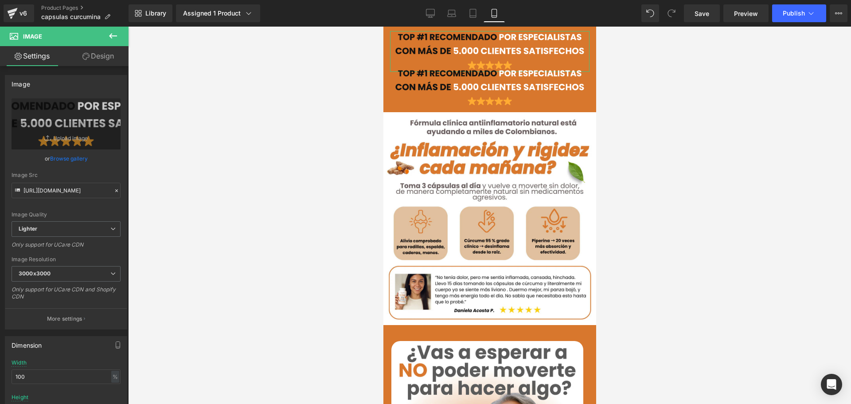
click at [93, 62] on link "Design" at bounding box center [98, 56] width 64 height 20
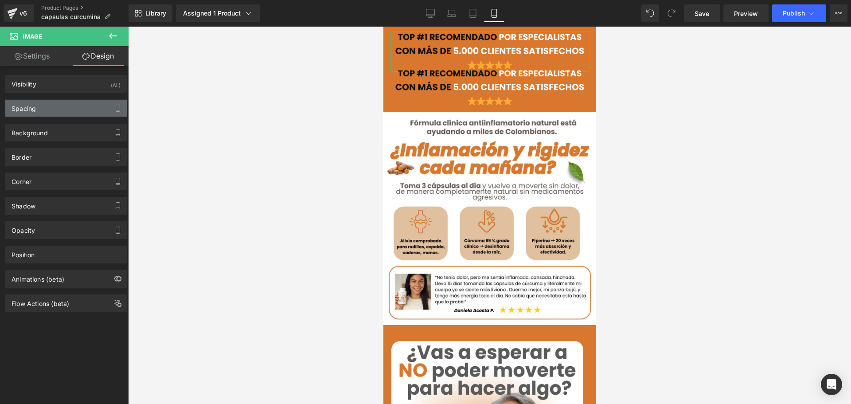
click at [55, 113] on div "Spacing" at bounding box center [65, 108] width 121 height 17
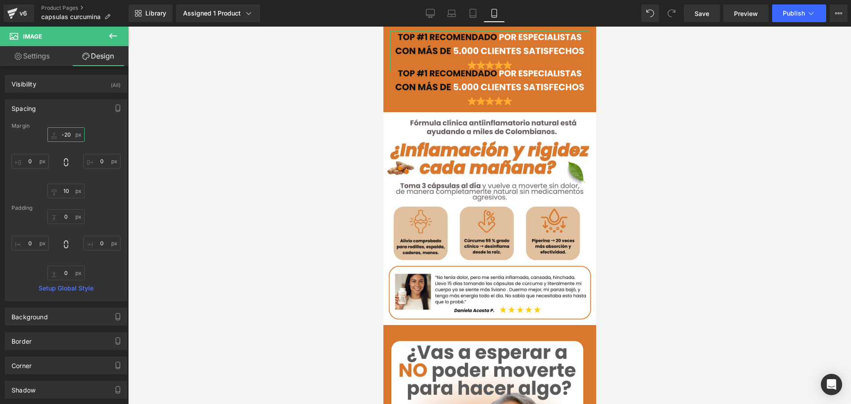
click at [68, 136] on input "-20" at bounding box center [65, 134] width 37 height 15
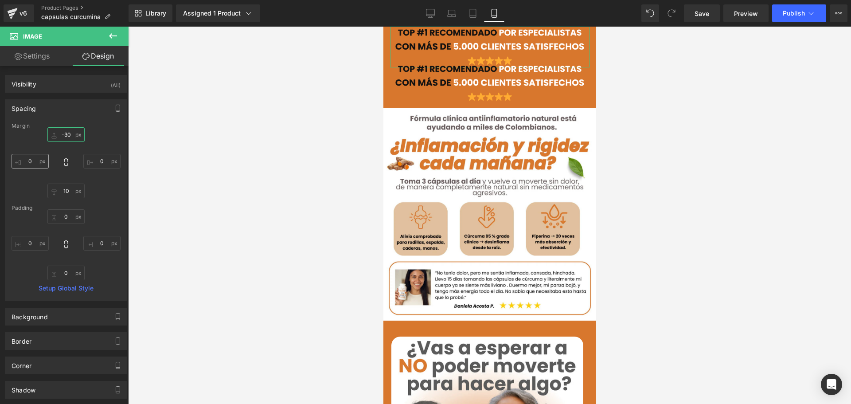
type input "-30"
click at [33, 162] on input "0" at bounding box center [30, 161] width 37 height 15
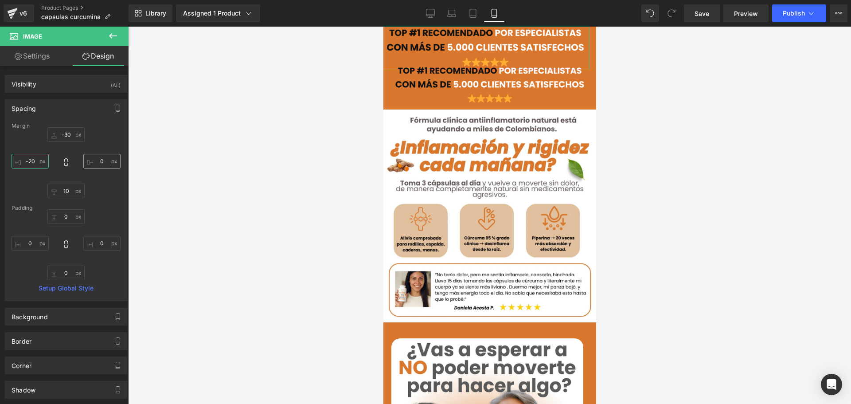
type input "-20"
click at [95, 161] on input "0" at bounding box center [101, 161] width 37 height 15
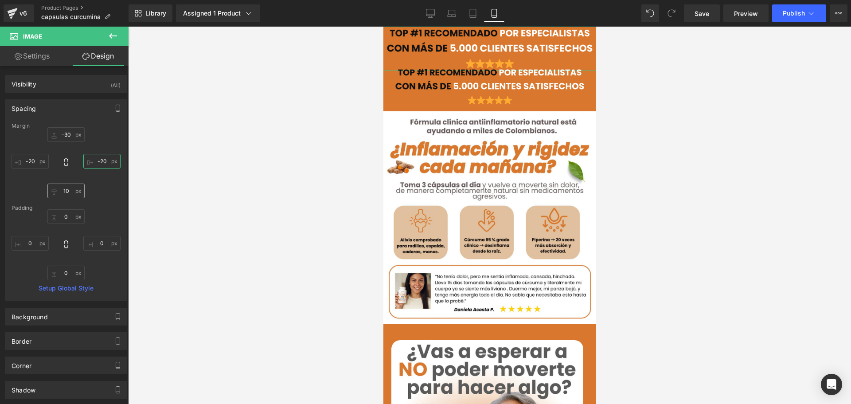
type input "-20"
click at [67, 191] on input "10" at bounding box center [65, 190] width 37 height 15
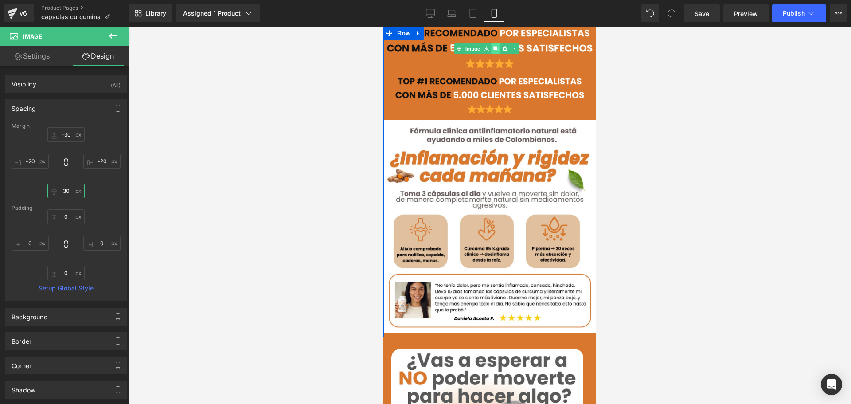
type input "30"
click at [492, 47] on link at bounding box center [494, 48] width 9 height 11
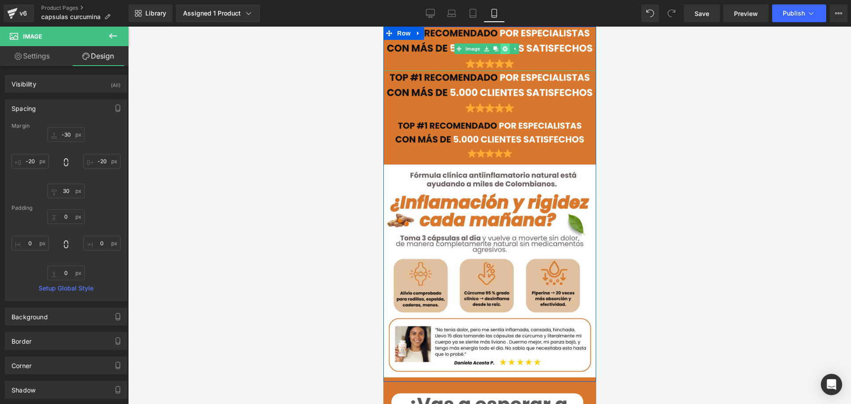
click at [506, 46] on icon at bounding box center [504, 48] width 5 height 5
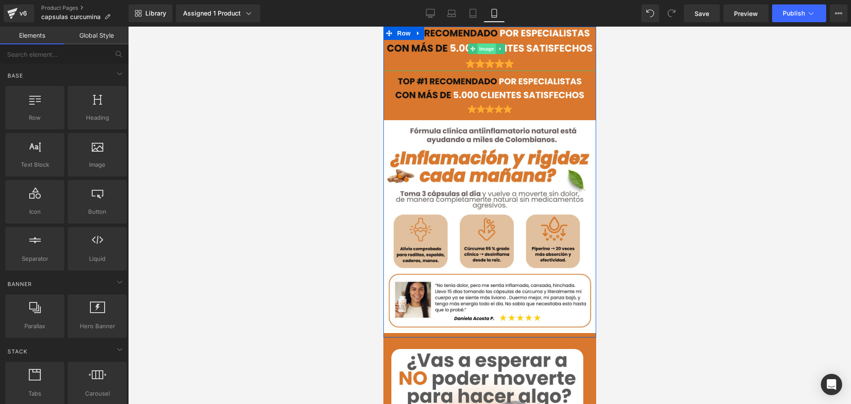
click at [483, 47] on span "Image" at bounding box center [486, 48] width 19 height 11
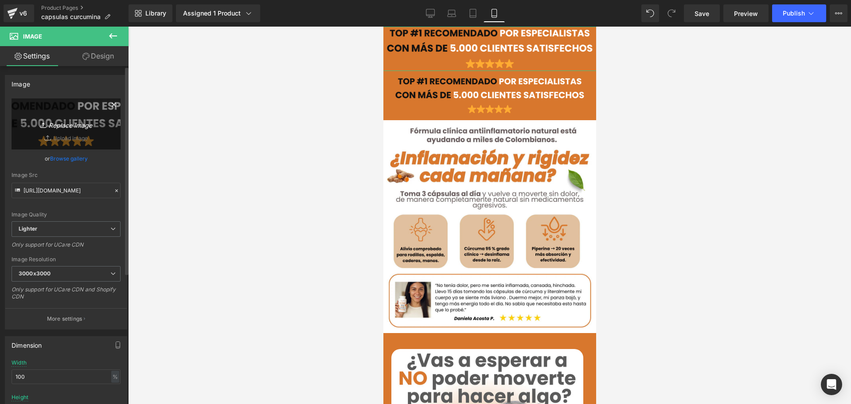
click at [69, 124] on icon "Replace Image" at bounding box center [66, 123] width 71 height 11
click at [76, 160] on link "Browse gallery" at bounding box center [69, 159] width 38 height 16
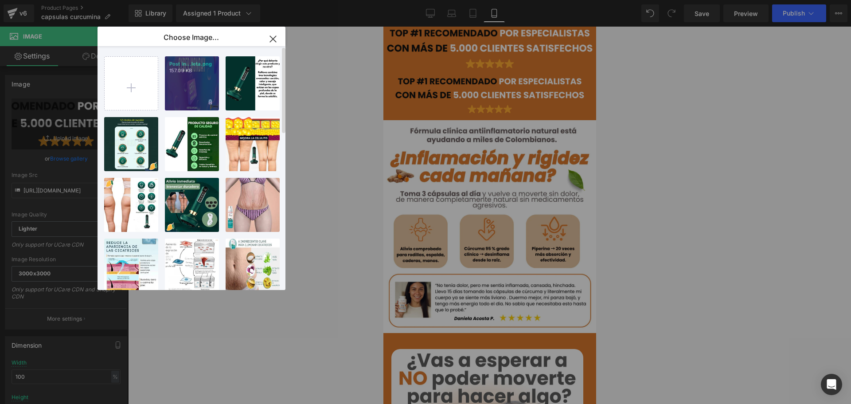
click at [183, 86] on div "Post in...leta.png 157.09 KB" at bounding box center [192, 83] width 54 height 54
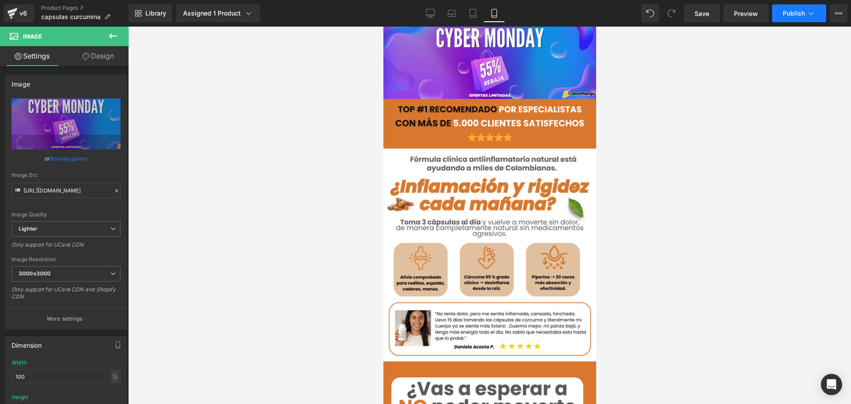
click at [797, 14] on span "Publish" at bounding box center [793, 13] width 22 height 7
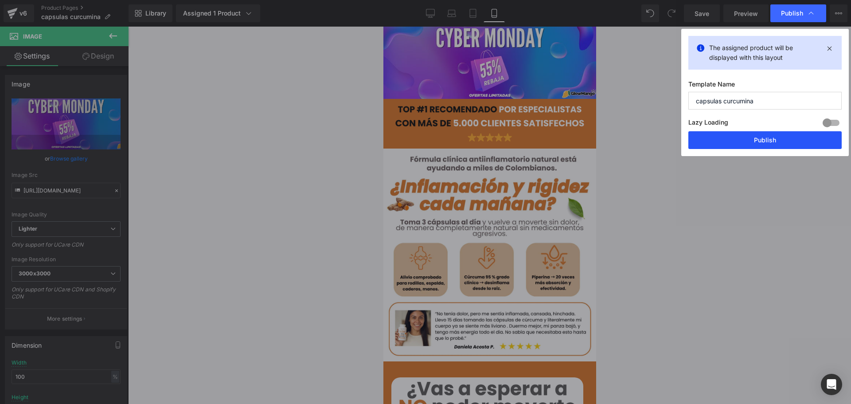
click at [764, 144] on button "Publish" at bounding box center [764, 140] width 153 height 18
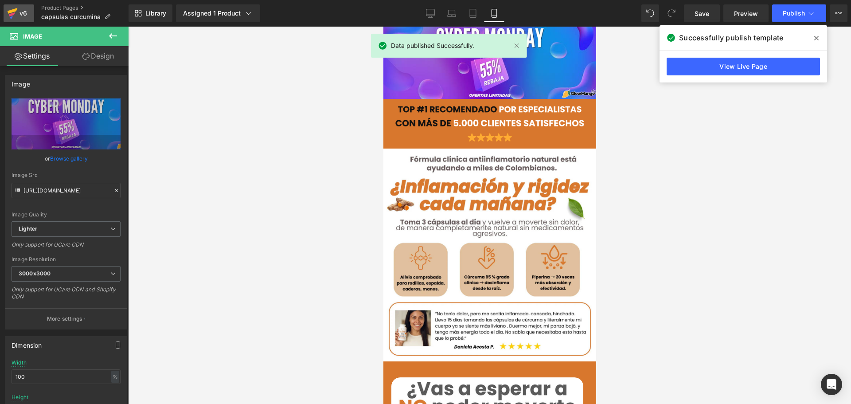
click at [15, 12] on icon at bounding box center [12, 14] width 6 height 4
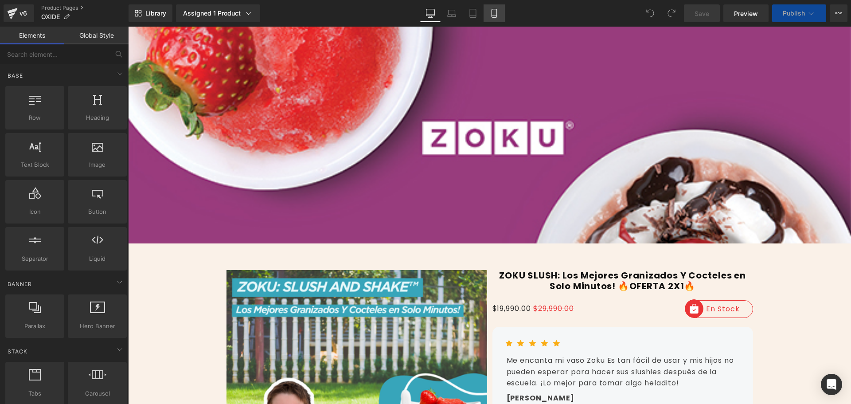
click at [498, 11] on icon at bounding box center [494, 13] width 9 height 9
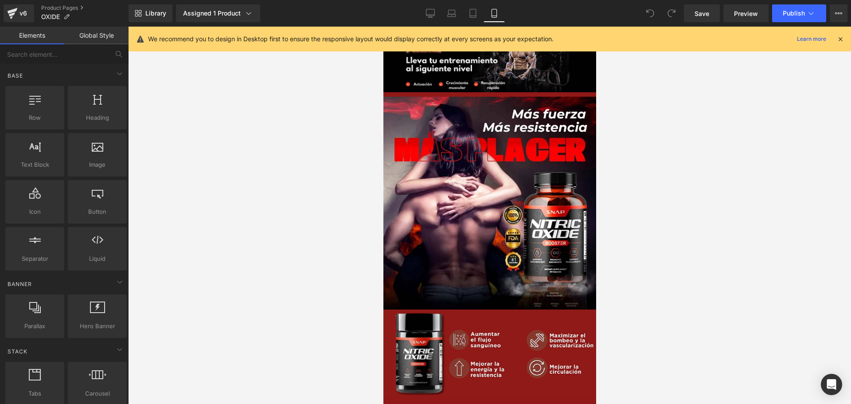
click at [839, 39] on icon at bounding box center [840, 39] width 8 height 8
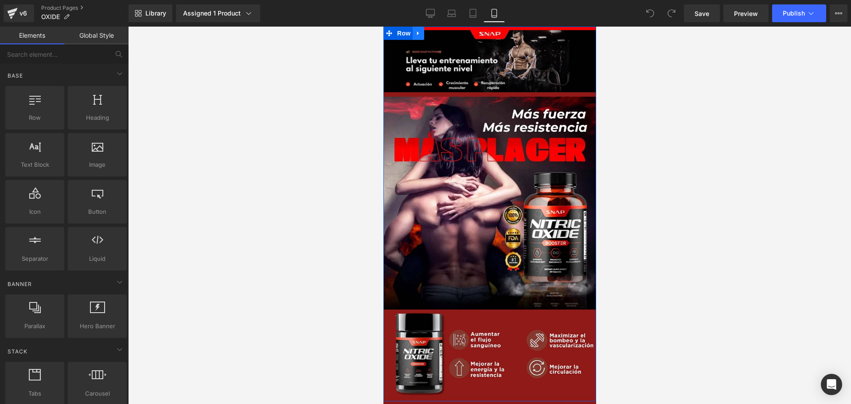
click at [418, 36] on icon at bounding box center [418, 33] width 6 height 7
click at [428, 34] on icon at bounding box center [429, 33] width 6 height 6
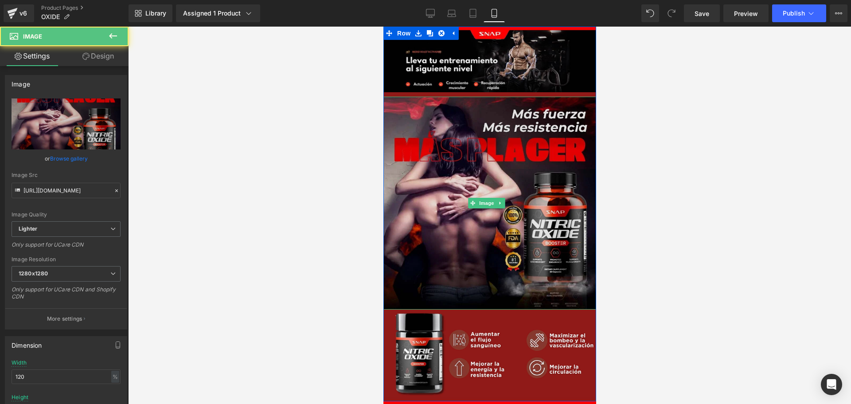
click at [479, 121] on img at bounding box center [489, 203] width 213 height 213
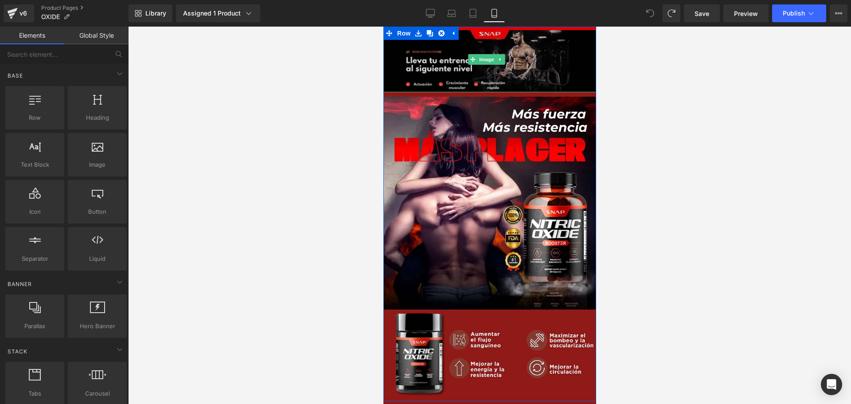
click at [481, 58] on div "Image" at bounding box center [489, 60] width 213 height 66
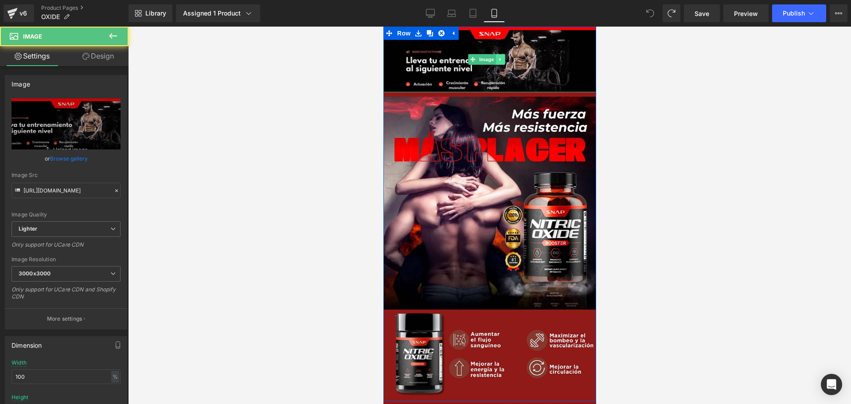
click at [502, 59] on link at bounding box center [499, 59] width 9 height 11
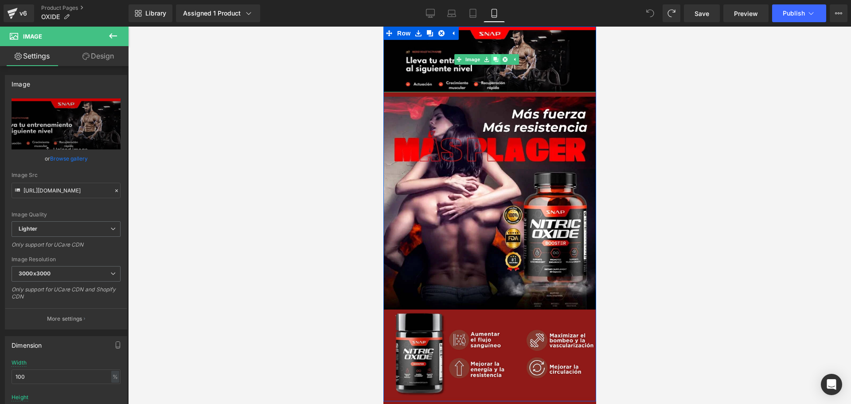
click at [493, 59] on icon at bounding box center [495, 59] width 5 height 5
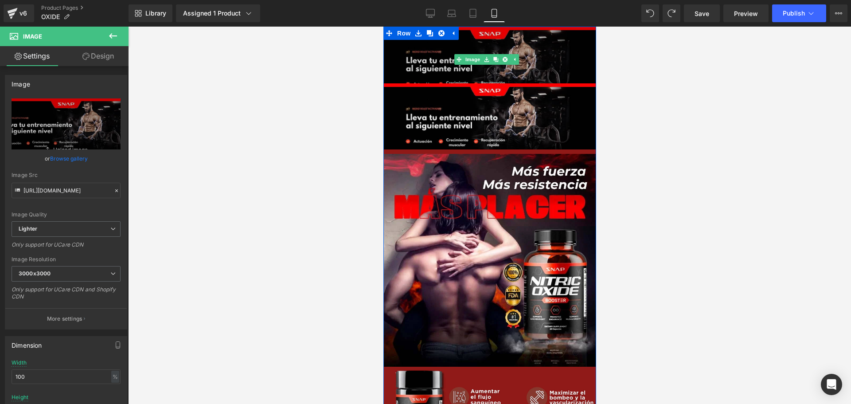
click at [415, 54] on img at bounding box center [489, 60] width 213 height 66
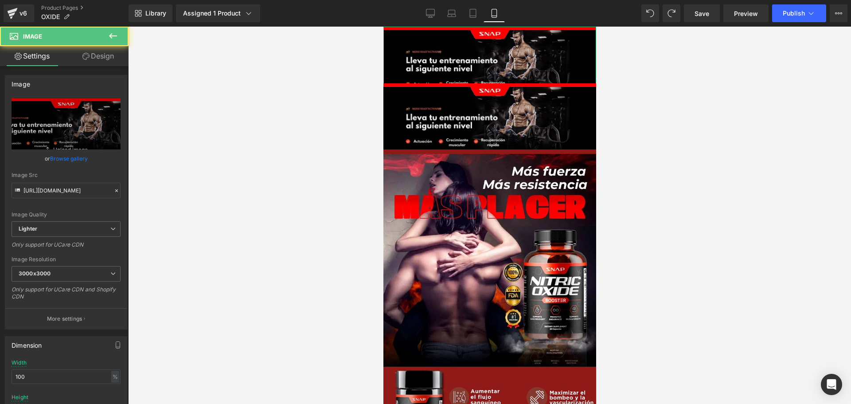
click at [93, 57] on link "Design" at bounding box center [98, 56] width 64 height 20
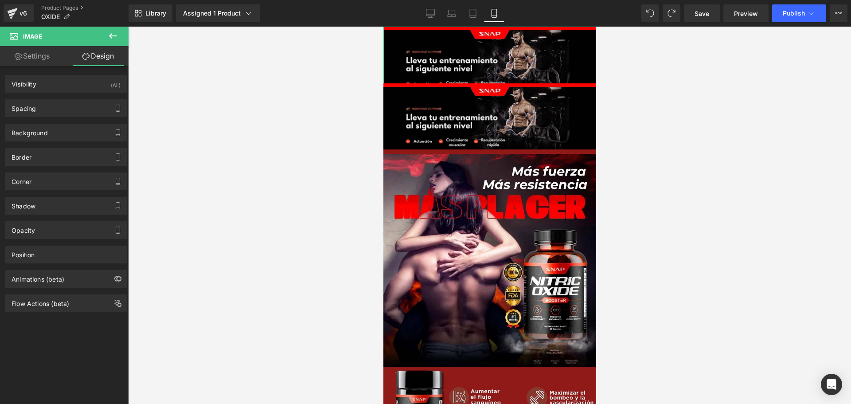
click at [54, 58] on link "Settings" at bounding box center [32, 56] width 64 height 20
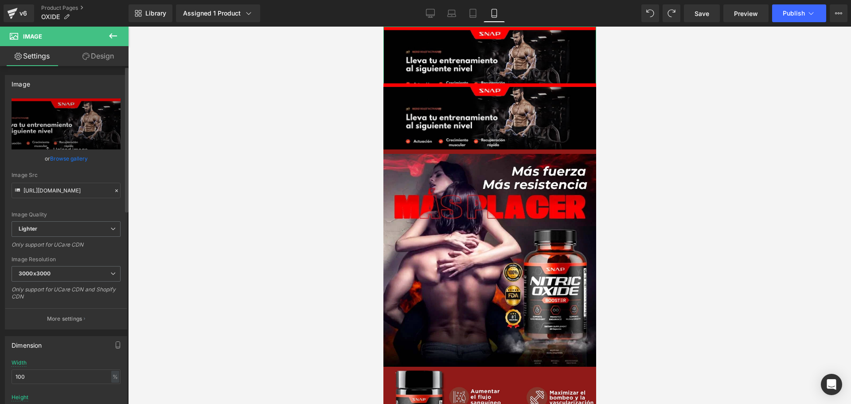
click at [66, 166] on link "Browse gallery" at bounding box center [69, 159] width 38 height 16
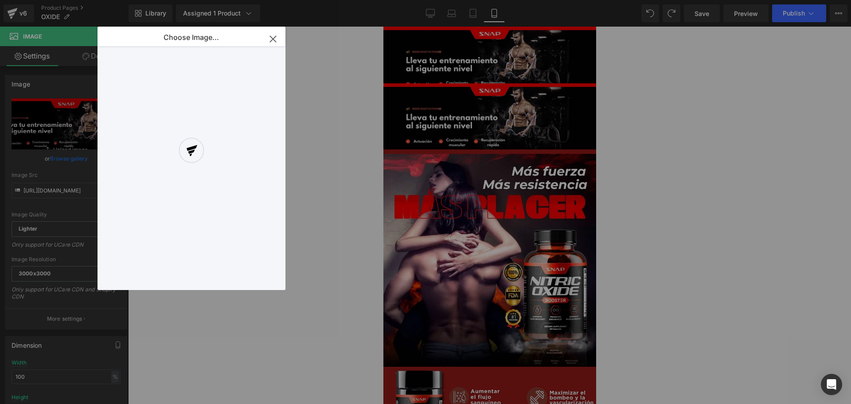
click at [65, 0] on div "You are previewing how the will restyle your page. You can not edit Elements in…" at bounding box center [425, 0] width 851 height 0
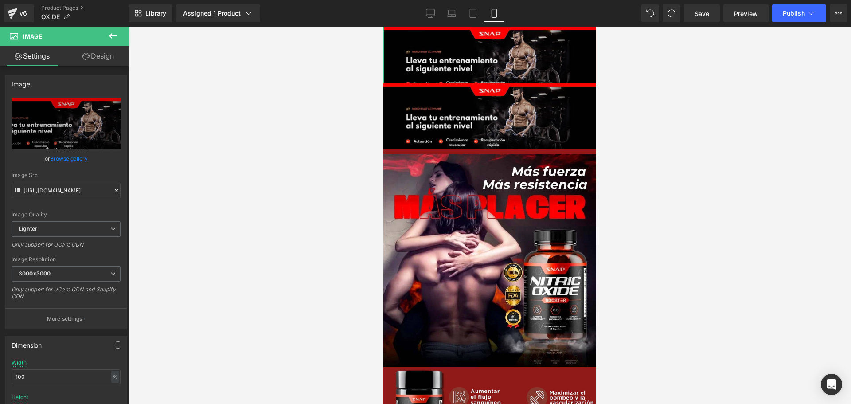
click at [65, 158] on link "Browse gallery" at bounding box center [69, 159] width 38 height 16
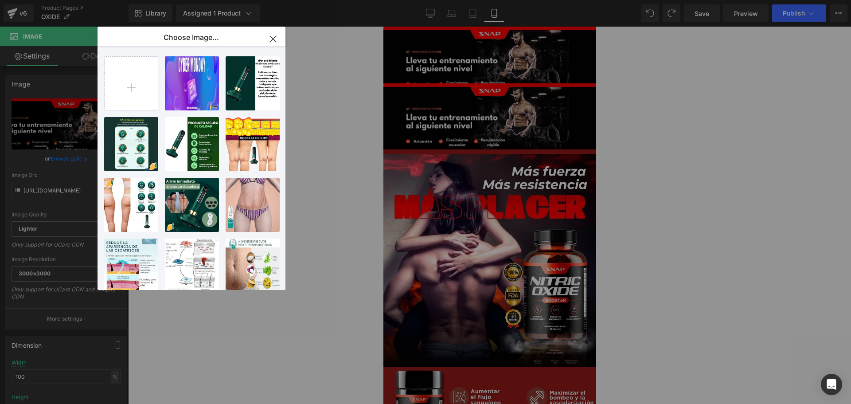
click at [0, 0] on div "Post in...leta.png 157.09 KB" at bounding box center [0, 0] width 0 height 0
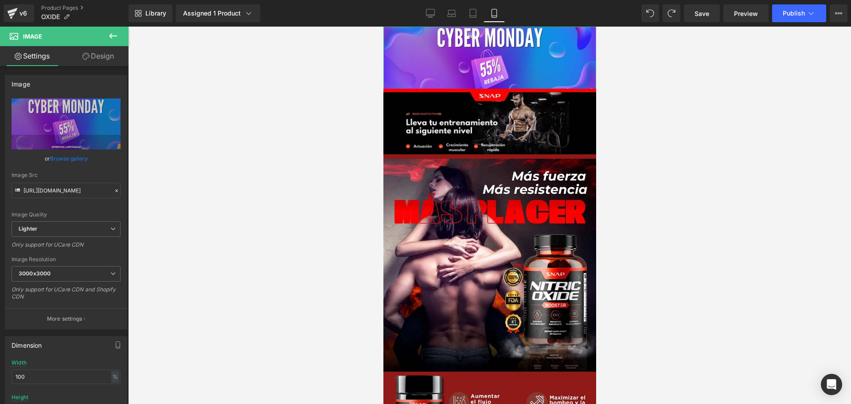
click at [97, 57] on link "Design" at bounding box center [98, 56] width 64 height 20
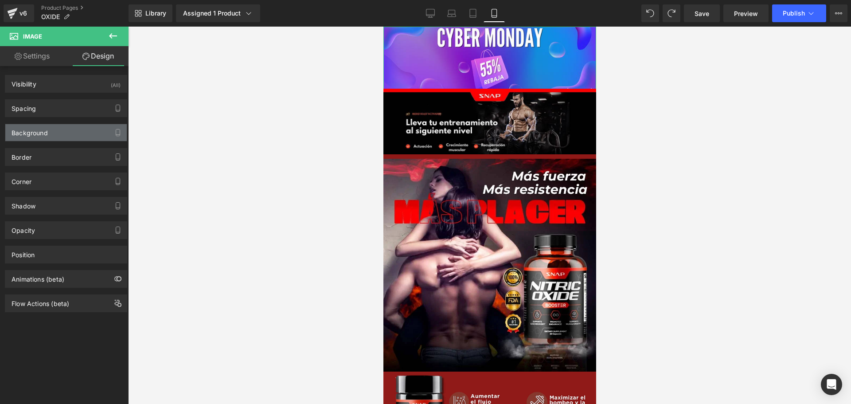
click at [47, 132] on div "Background" at bounding box center [30, 130] width 36 height 12
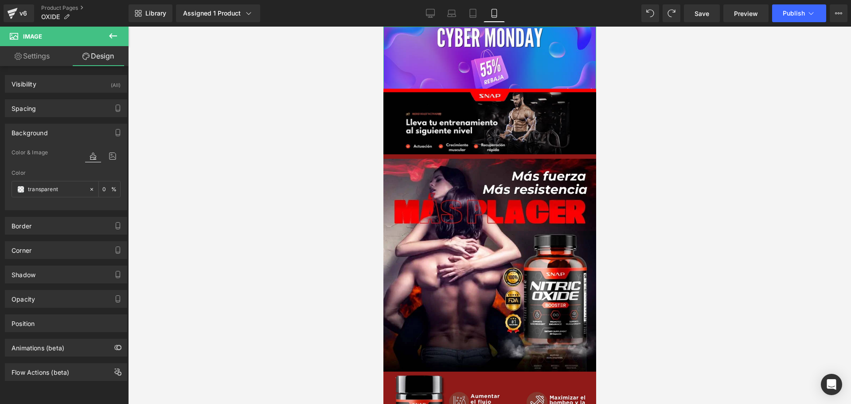
click at [61, 132] on div "Background" at bounding box center [65, 132] width 121 height 17
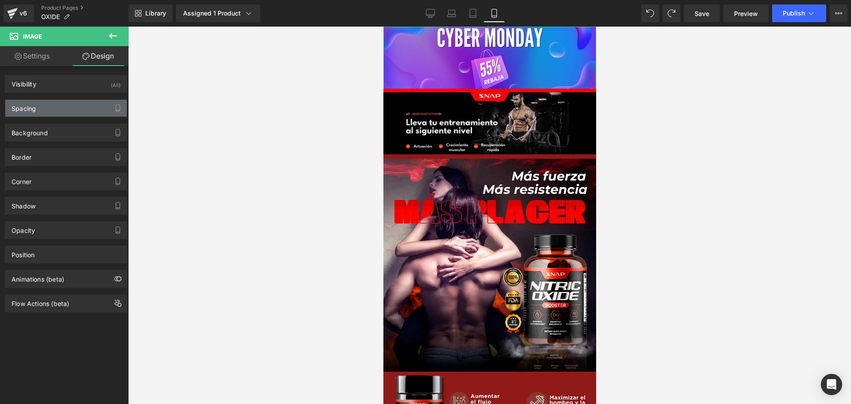
click at [47, 105] on div "Spacing" at bounding box center [65, 108] width 121 height 17
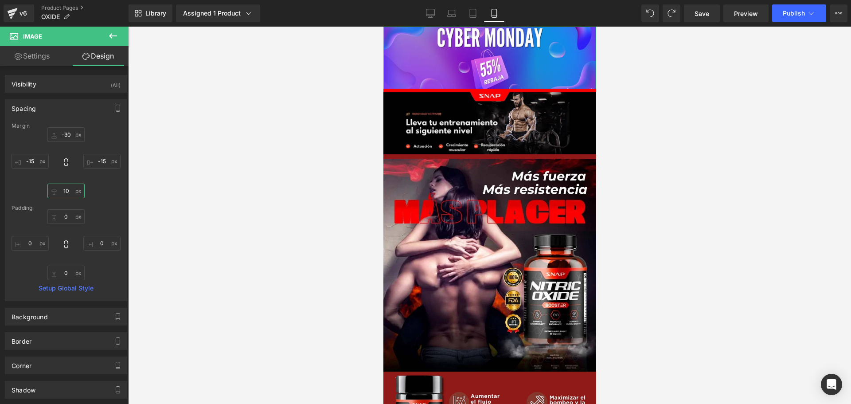
click at [66, 192] on input "10" at bounding box center [65, 190] width 37 height 15
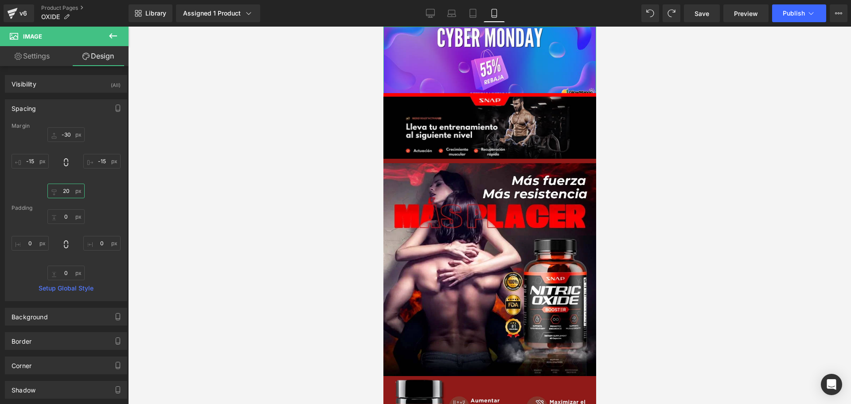
type input "2"
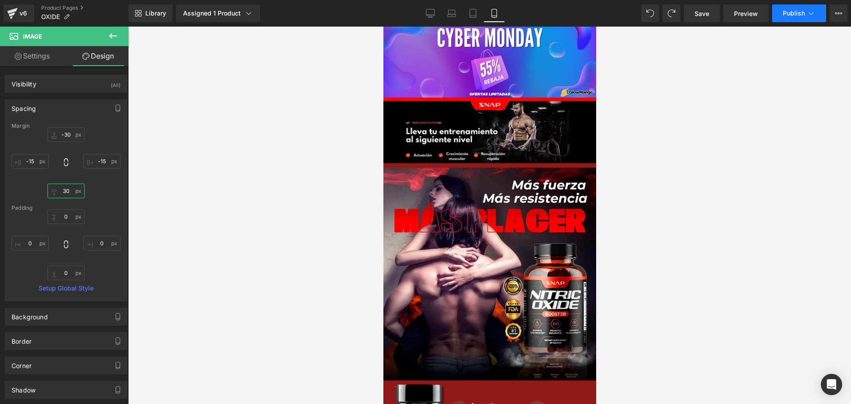
type input "30"
click at [792, 17] on button "Publish" at bounding box center [799, 13] width 54 height 18
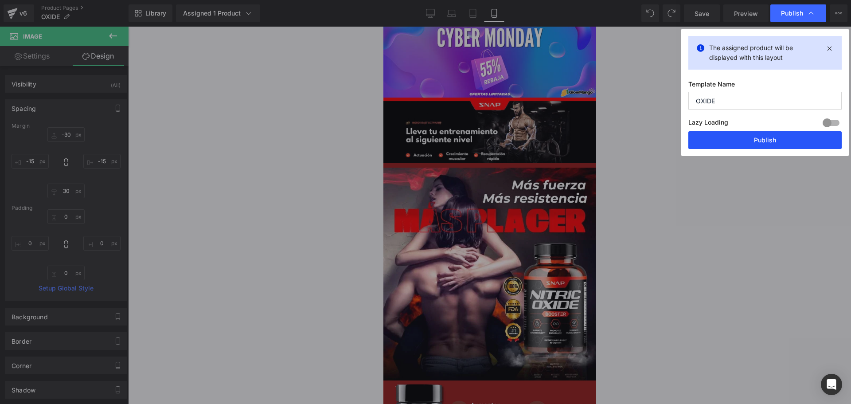
click at [774, 136] on button "Publish" at bounding box center [764, 140] width 153 height 18
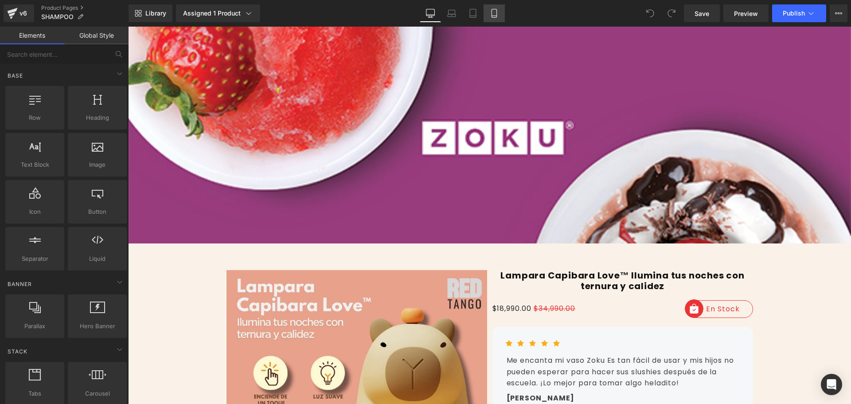
click at [494, 11] on icon at bounding box center [494, 13] width 9 height 9
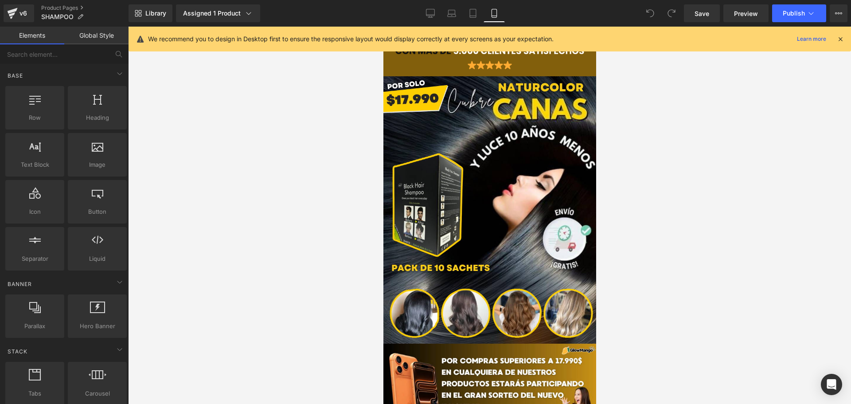
click at [837, 35] on icon at bounding box center [840, 39] width 8 height 8
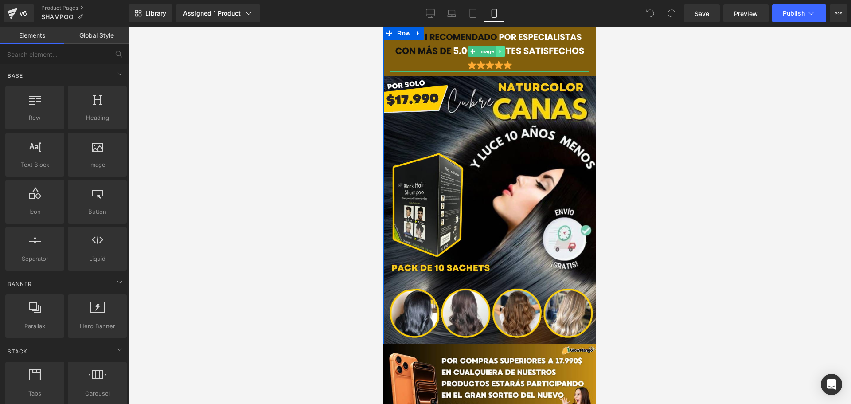
click at [500, 49] on icon at bounding box center [499, 51] width 5 height 5
click at [495, 50] on icon at bounding box center [495, 51] width 5 height 5
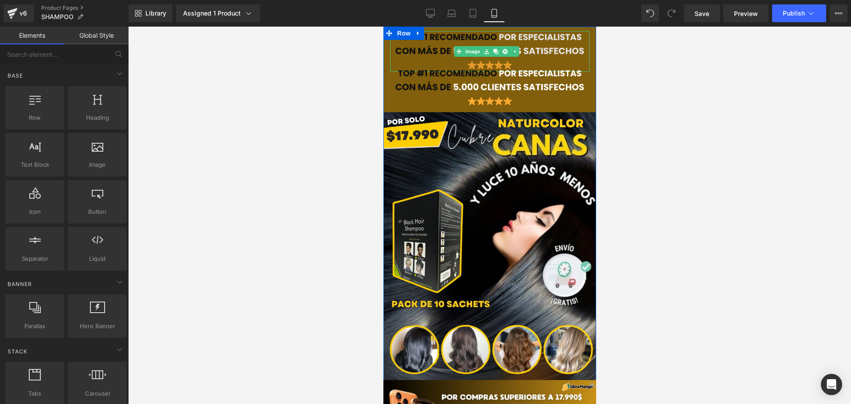
click at [415, 49] on img at bounding box center [488, 51] width 199 height 41
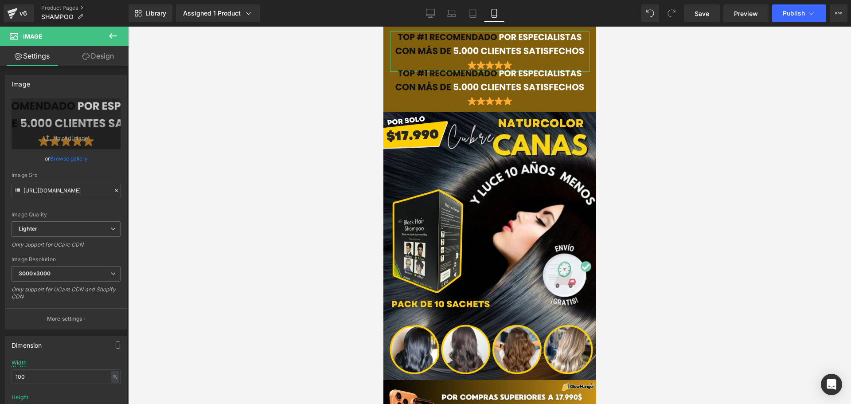
click at [89, 63] on link "Design" at bounding box center [98, 56] width 64 height 20
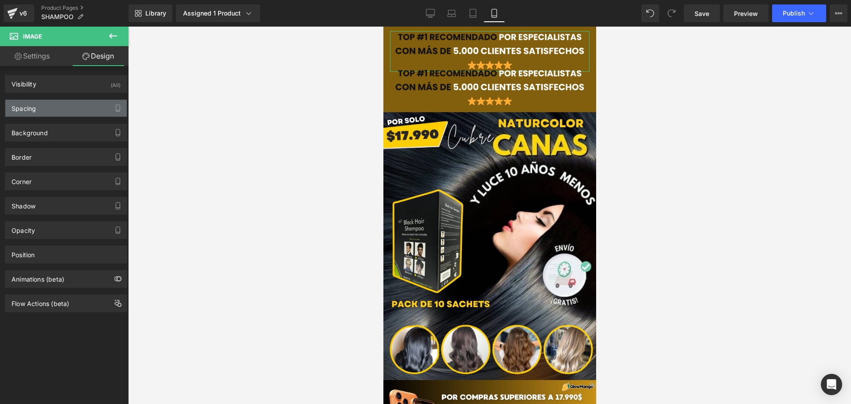
click at [51, 104] on div "Spacing" at bounding box center [65, 108] width 121 height 17
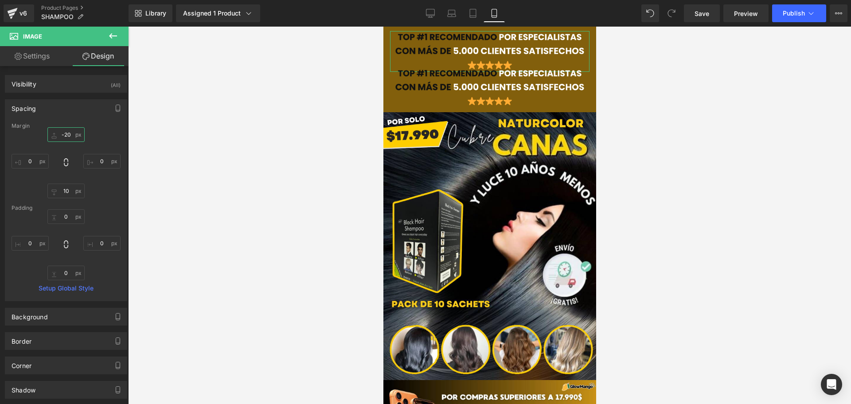
click at [71, 134] on input "-20" at bounding box center [65, 134] width 37 height 15
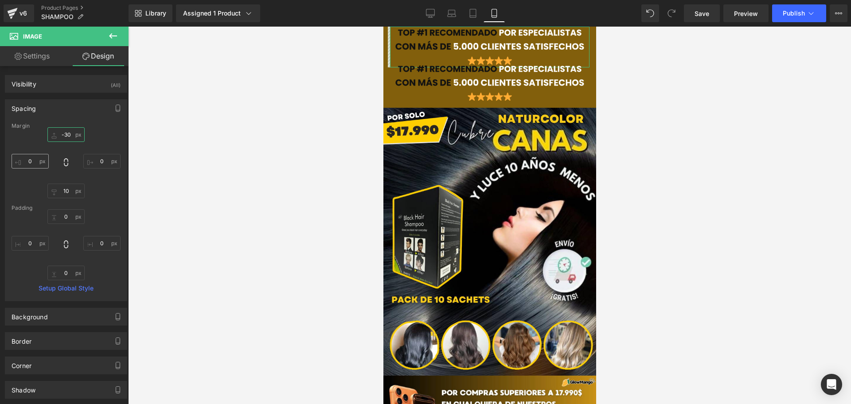
type input "-30"
click at [31, 162] on input "0" at bounding box center [30, 161] width 37 height 15
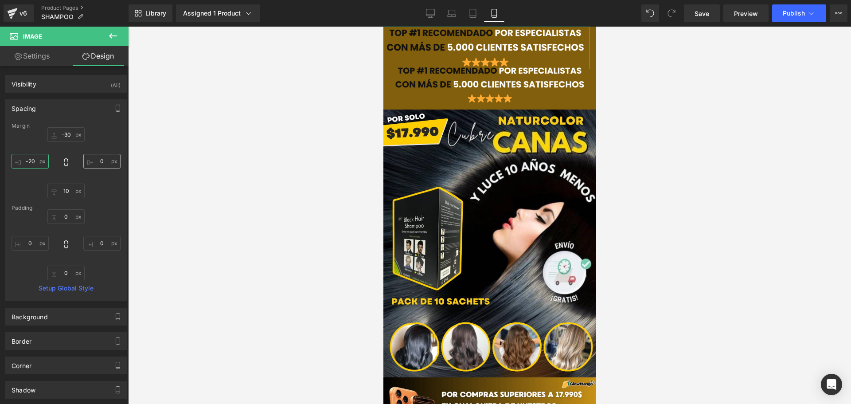
type input "-20"
click at [104, 161] on input "0" at bounding box center [101, 161] width 37 height 15
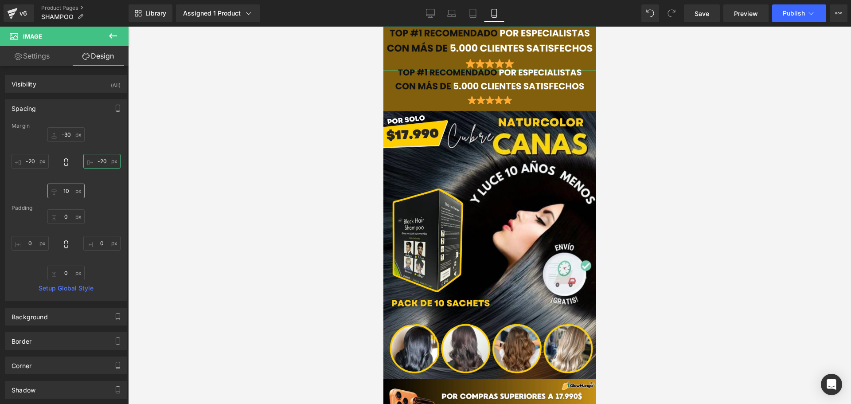
type input "-20"
click at [60, 190] on input "10" at bounding box center [65, 190] width 37 height 15
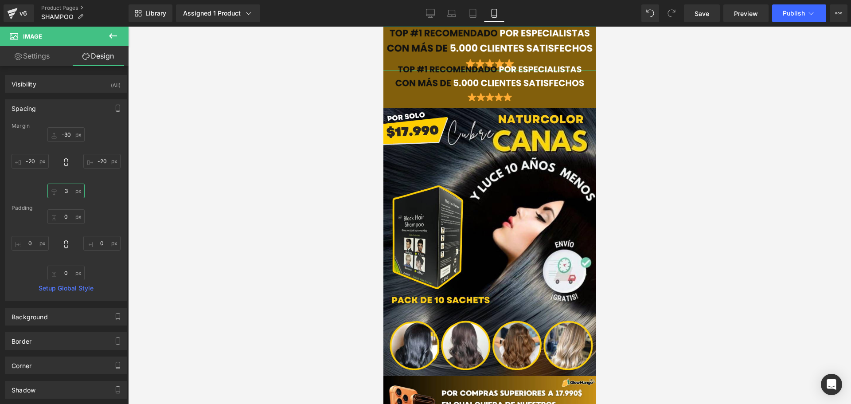
type input "30"
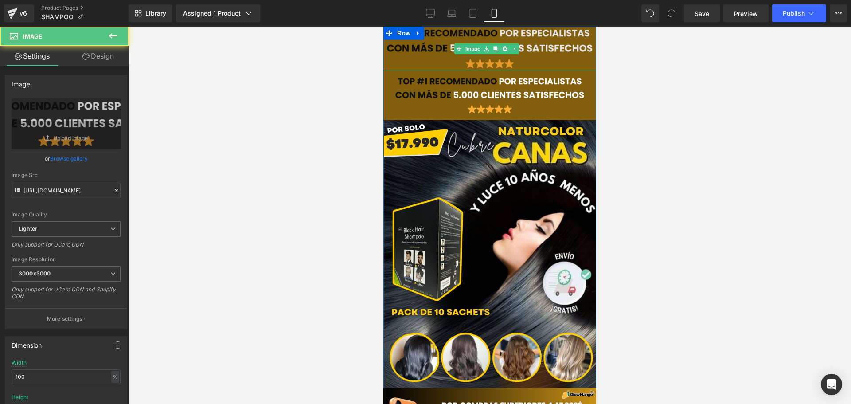
click at [532, 53] on img at bounding box center [489, 49] width 217 height 44
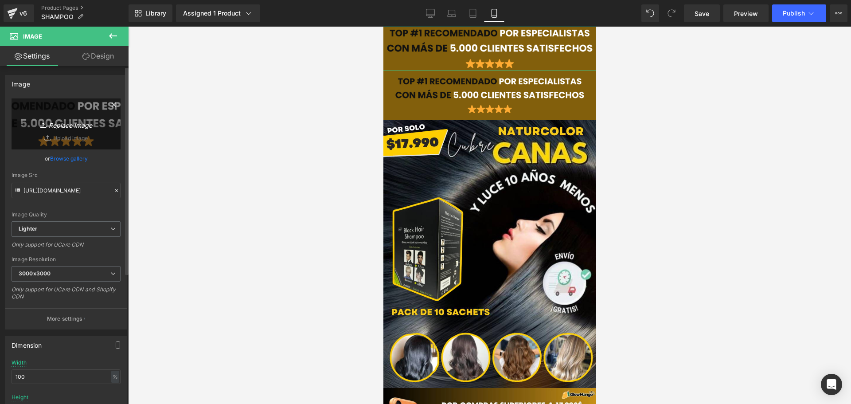
click at [80, 128] on icon "Replace Image" at bounding box center [66, 123] width 71 height 11
type input "C:\fakepath\Post instagram rebaja [DATE][DATE] promocional gradient violeta.png"
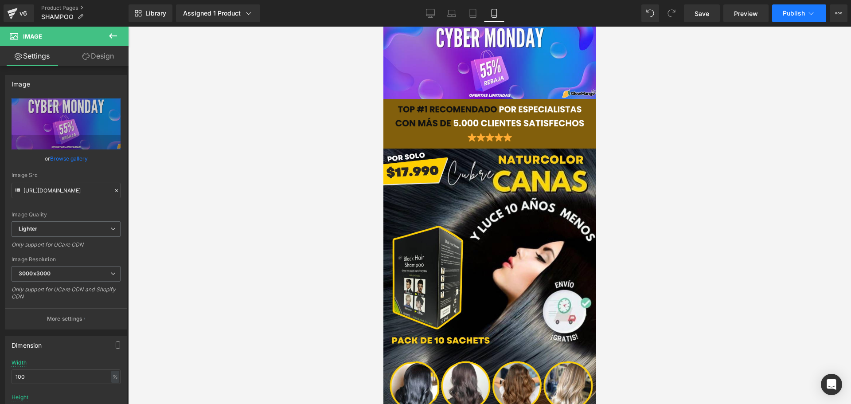
click at [816, 10] on button "Publish" at bounding box center [799, 13] width 54 height 18
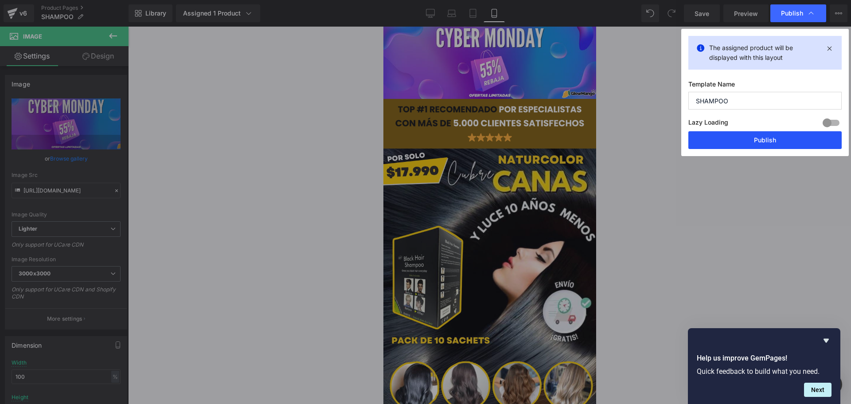
click at [774, 147] on button "Publish" at bounding box center [764, 140] width 153 height 18
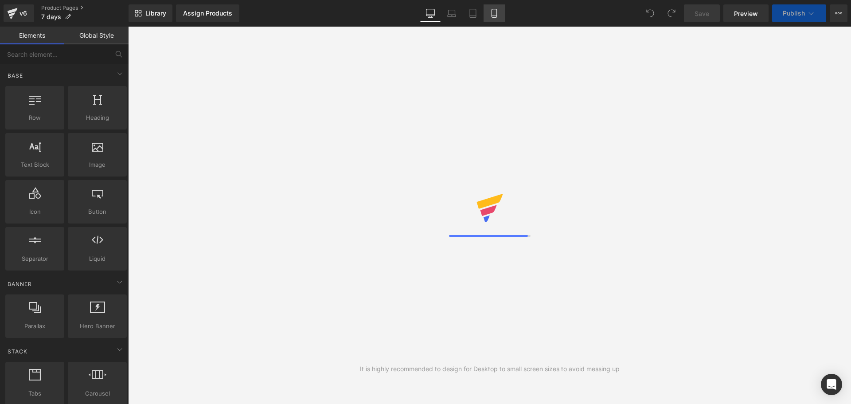
click at [494, 15] on icon at bounding box center [494, 13] width 9 height 9
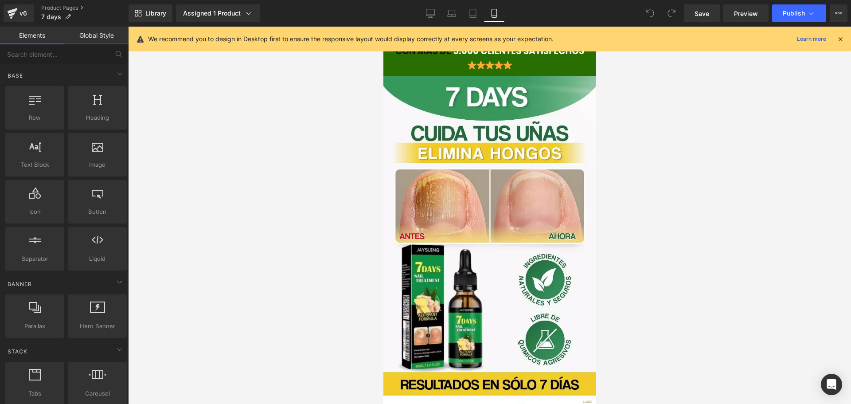
click at [836, 38] on div "We recommend you to design in Desktop first to ensure the responsive layout wou…" at bounding box center [492, 39] width 688 height 11
click at [838, 39] on icon at bounding box center [840, 39] width 8 height 8
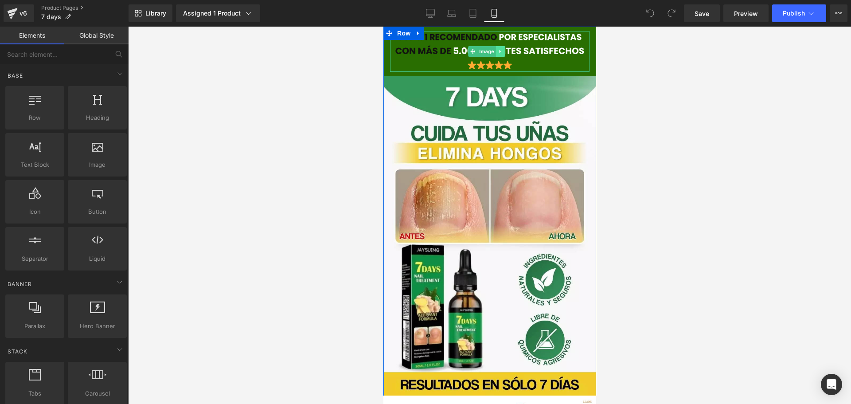
click at [501, 52] on icon at bounding box center [499, 51] width 5 height 5
click at [497, 51] on icon at bounding box center [495, 51] width 5 height 5
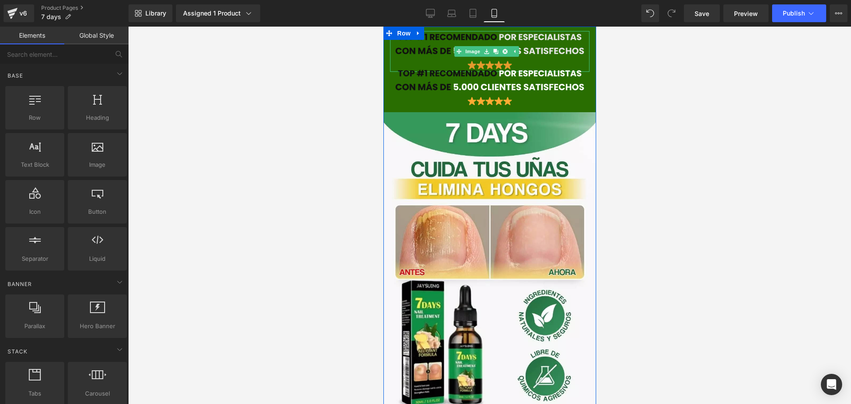
click at [440, 53] on img at bounding box center [488, 51] width 199 height 41
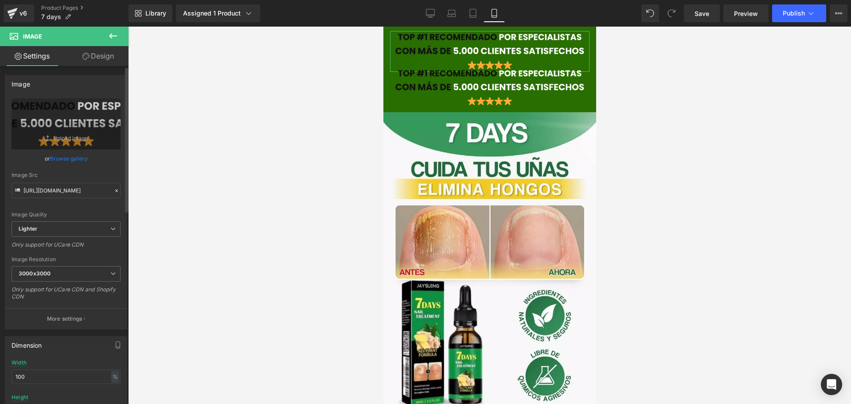
click at [59, 160] on link "Browse gallery" at bounding box center [69, 159] width 38 height 16
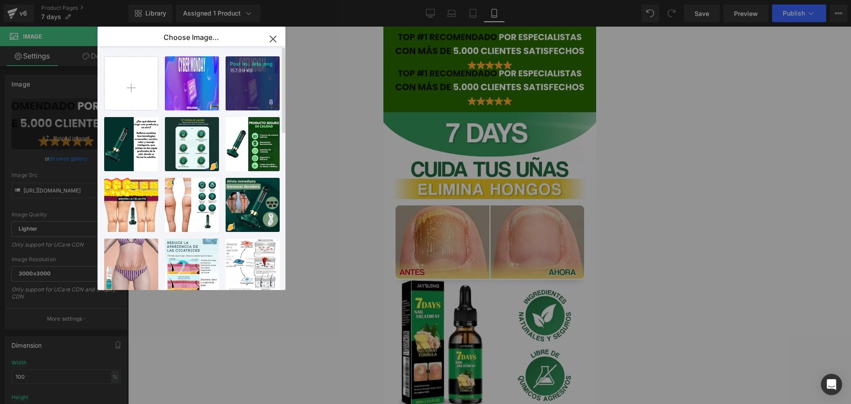
click at [244, 92] on div "Post in...leta.png 157.09 KB" at bounding box center [253, 83] width 54 height 54
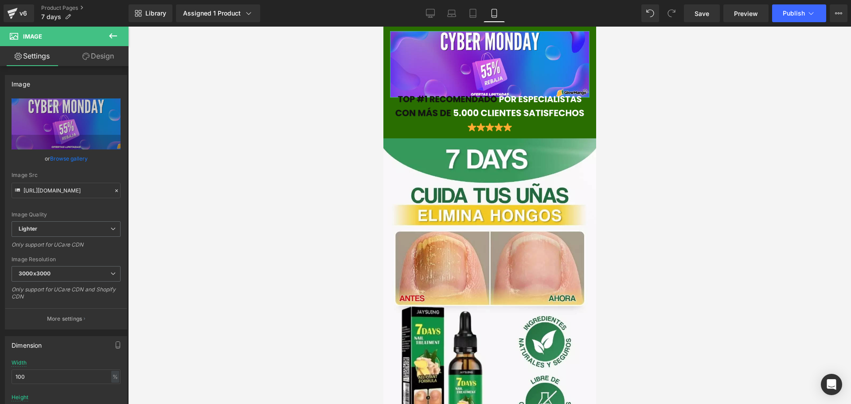
drag, startPoint x: 112, startPoint y: 54, endPoint x: 91, endPoint y: 84, distance: 36.6
click at [111, 54] on link "Design" at bounding box center [98, 56] width 64 height 20
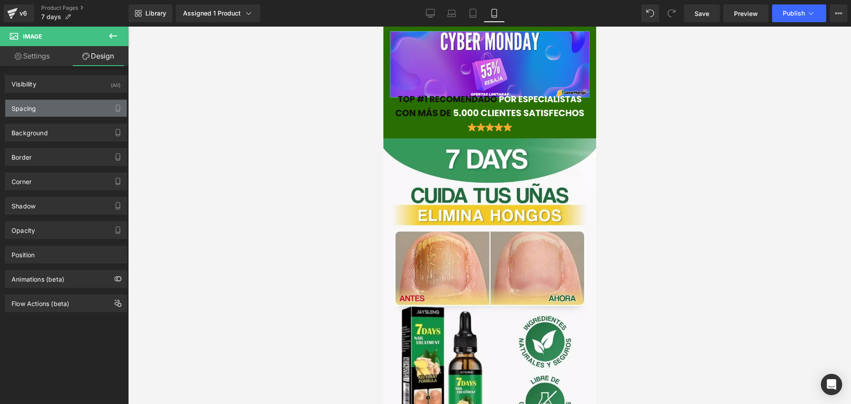
click at [64, 104] on div "Spacing" at bounding box center [65, 108] width 121 height 17
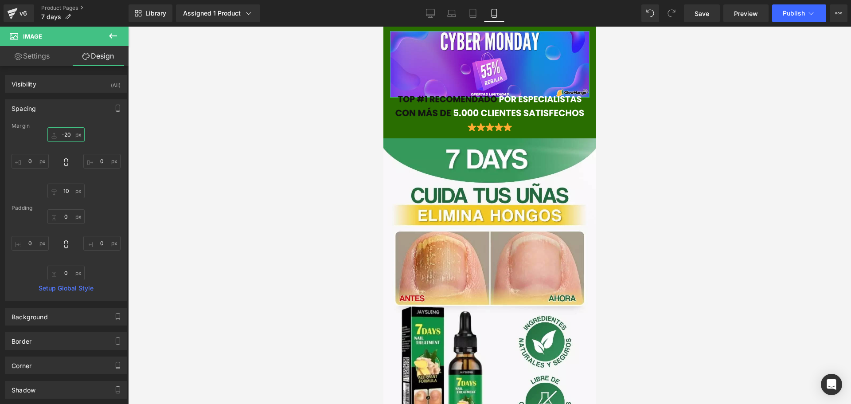
click at [69, 129] on input "-20" at bounding box center [65, 134] width 37 height 15
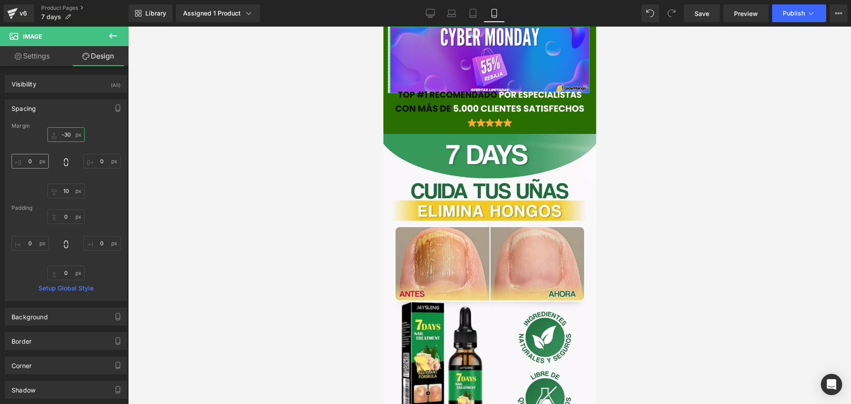
type input "-30"
click at [37, 163] on input "0" at bounding box center [30, 161] width 37 height 15
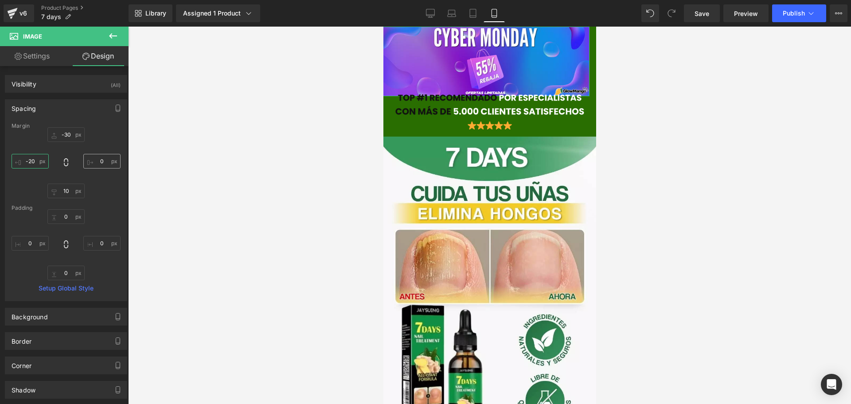
type input "-20"
click at [103, 158] on input "0" at bounding box center [101, 161] width 37 height 15
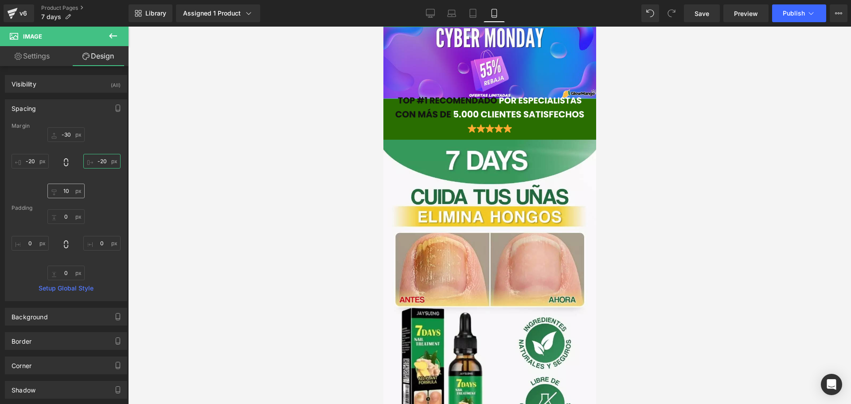
type input "-20"
click at [64, 189] on input "10" at bounding box center [65, 190] width 37 height 15
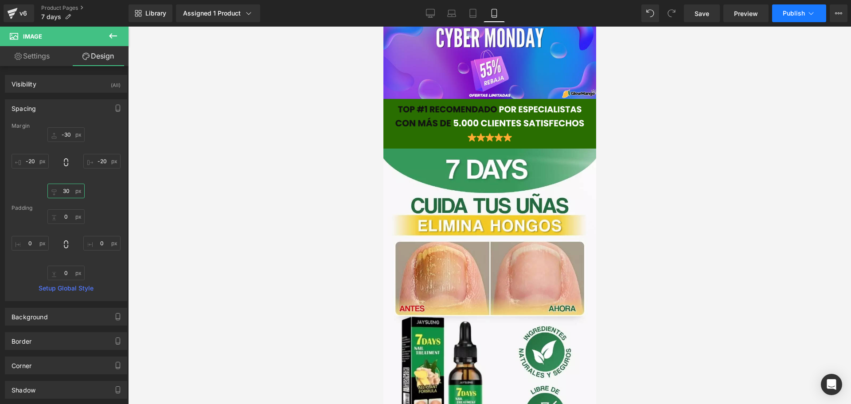
type input "30"
click at [783, 14] on span "Publish" at bounding box center [793, 13] width 22 height 7
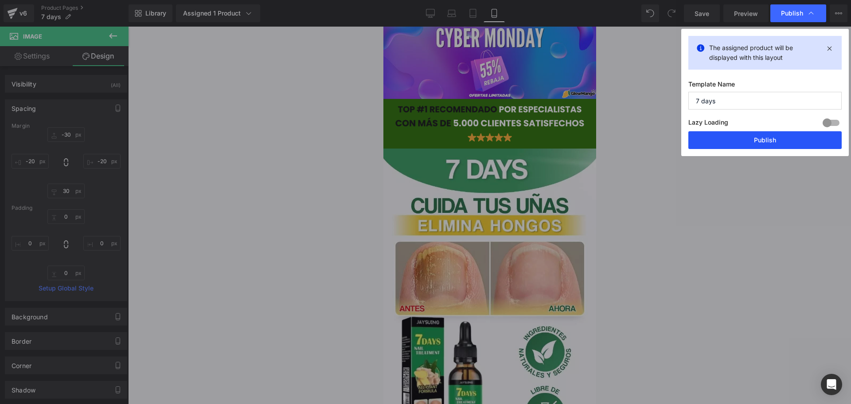
click at [765, 140] on button "Publish" at bounding box center [764, 140] width 153 height 18
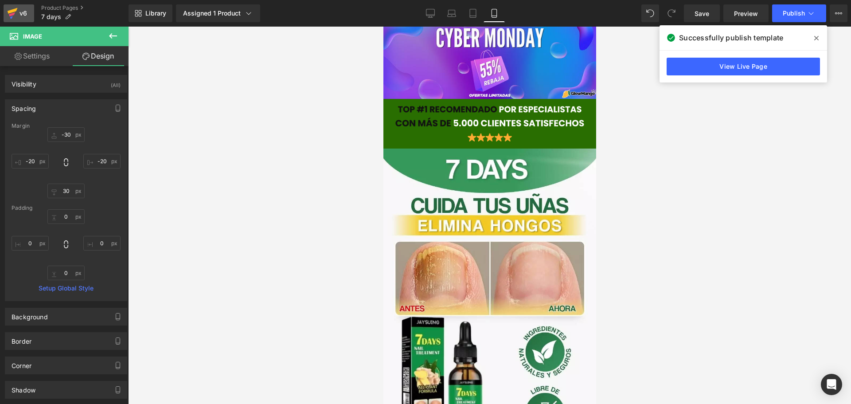
click at [27, 12] on div "v6" at bounding box center [23, 14] width 11 height 12
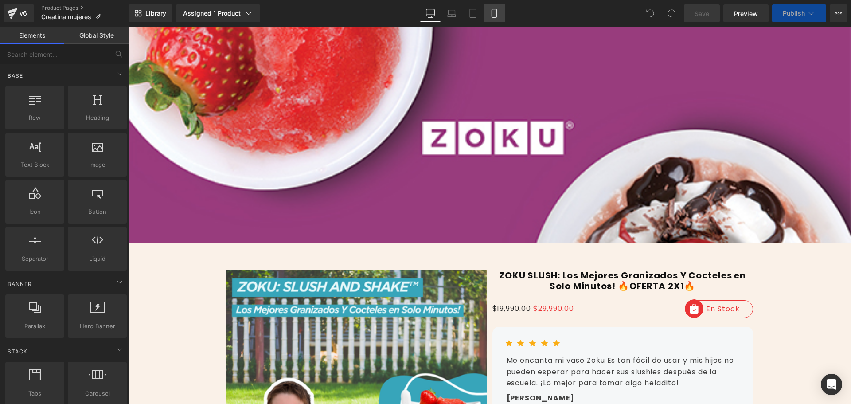
click at [496, 13] on icon at bounding box center [493, 13] width 5 height 8
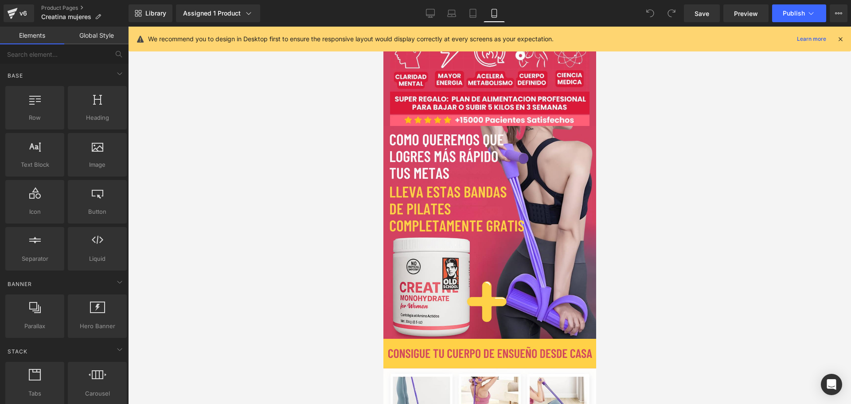
click at [842, 39] on icon at bounding box center [840, 39] width 8 height 8
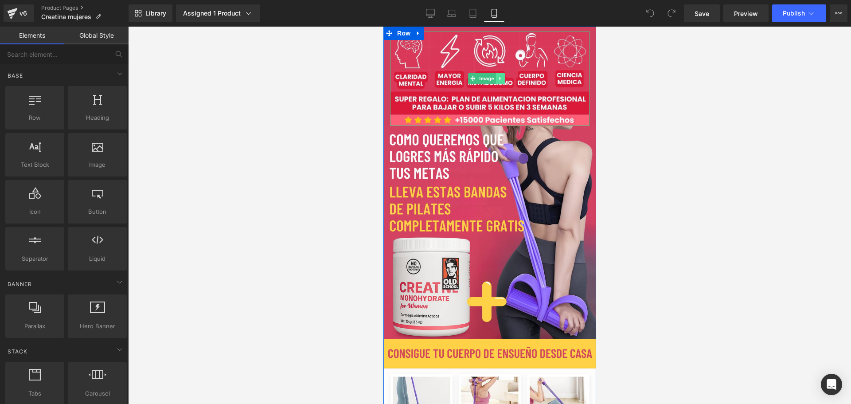
click at [499, 73] on link at bounding box center [499, 78] width 9 height 11
click at [495, 78] on icon at bounding box center [495, 78] width 5 height 5
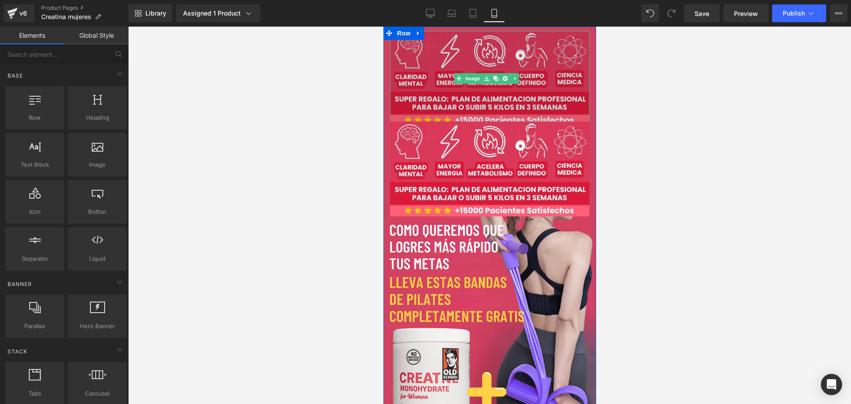
click at [489, 49] on img at bounding box center [488, 78] width 199 height 95
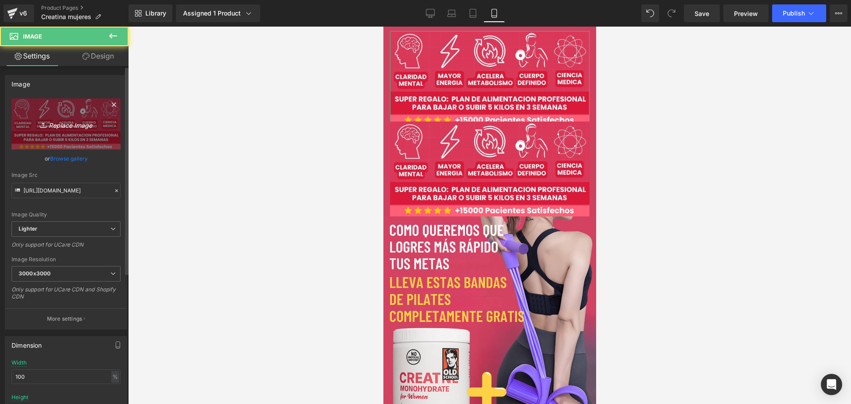
click at [80, 123] on icon "Replace Image" at bounding box center [66, 123] width 71 height 11
type input "C:\fakepath\Post instagram rebaja [DATE][DATE] promocional gradient violeta.png"
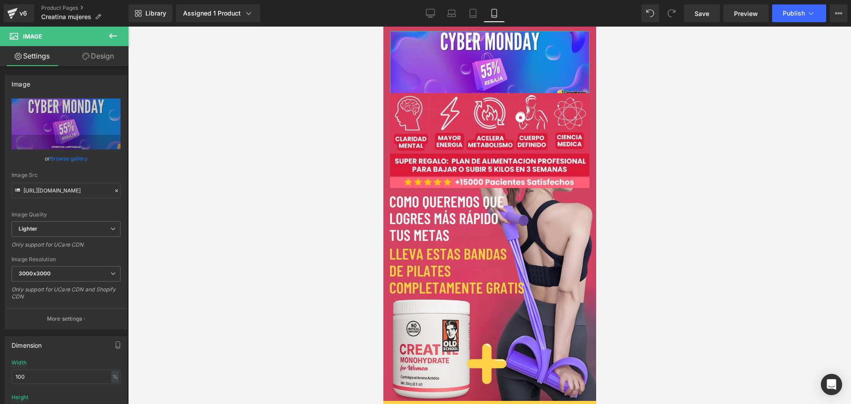
click at [95, 62] on link "Design" at bounding box center [98, 56] width 64 height 20
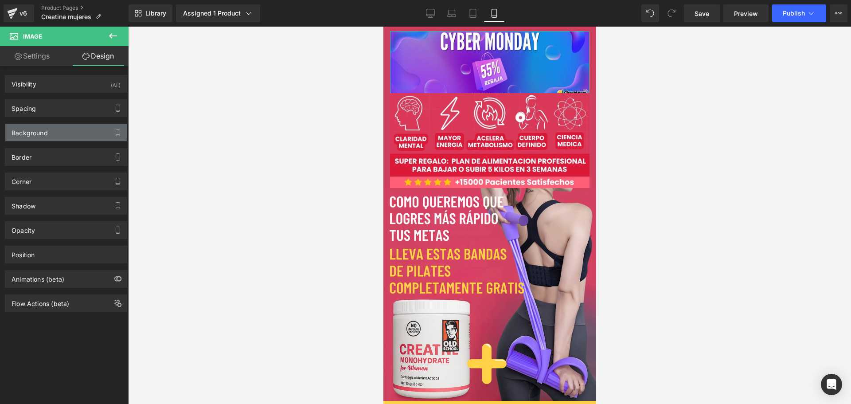
click at [56, 131] on div "Background" at bounding box center [65, 132] width 121 height 17
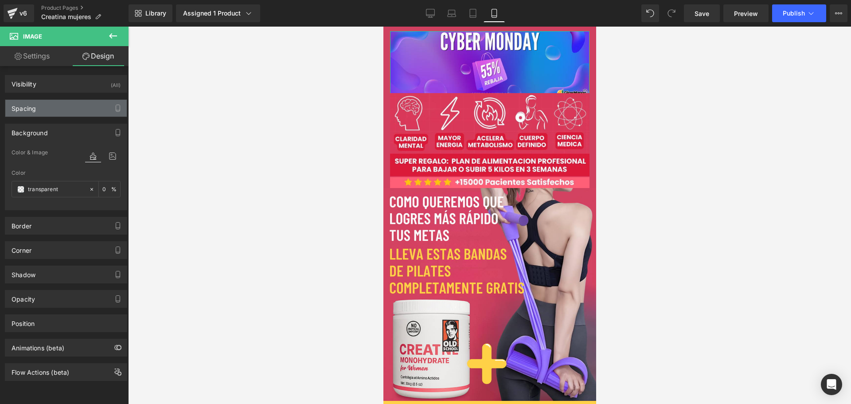
drag, startPoint x: 64, startPoint y: 134, endPoint x: 56, endPoint y: 110, distance: 25.6
click at [63, 133] on div "Background" at bounding box center [65, 132] width 121 height 17
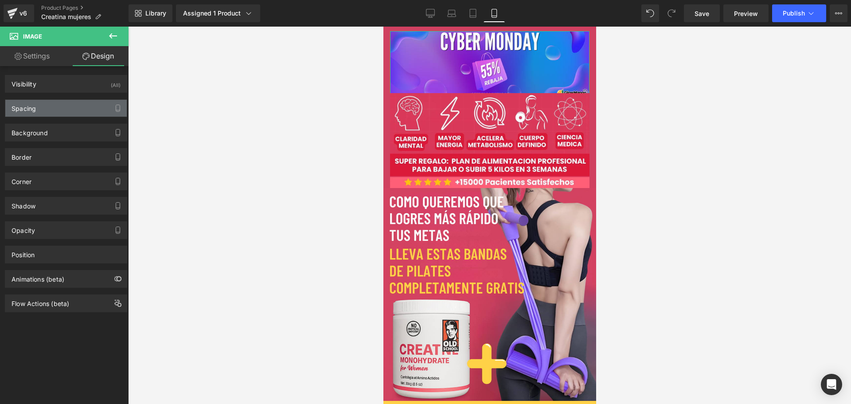
click at [54, 105] on div "Spacing" at bounding box center [65, 108] width 121 height 17
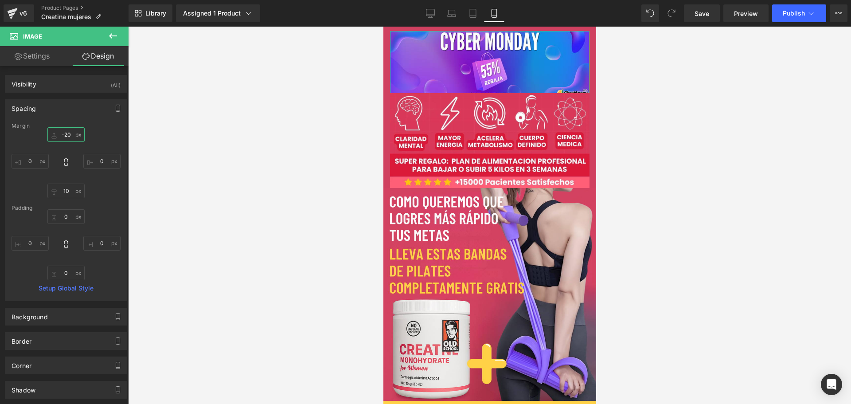
click at [62, 134] on input "-20" at bounding box center [65, 134] width 37 height 15
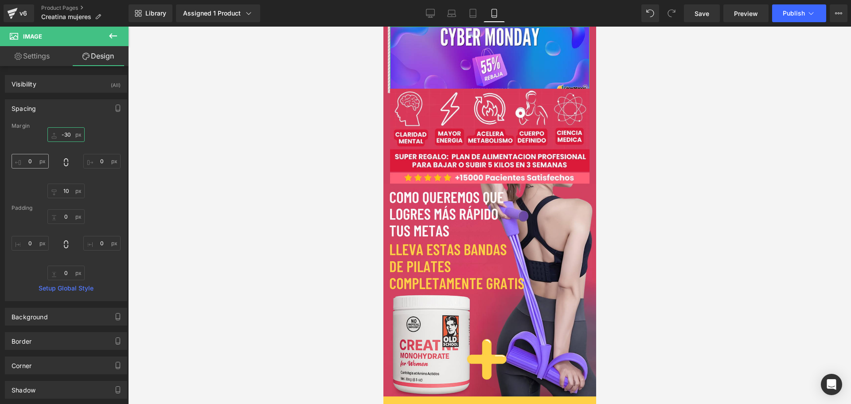
type input "-30"
click at [33, 163] on input "0" at bounding box center [30, 161] width 37 height 15
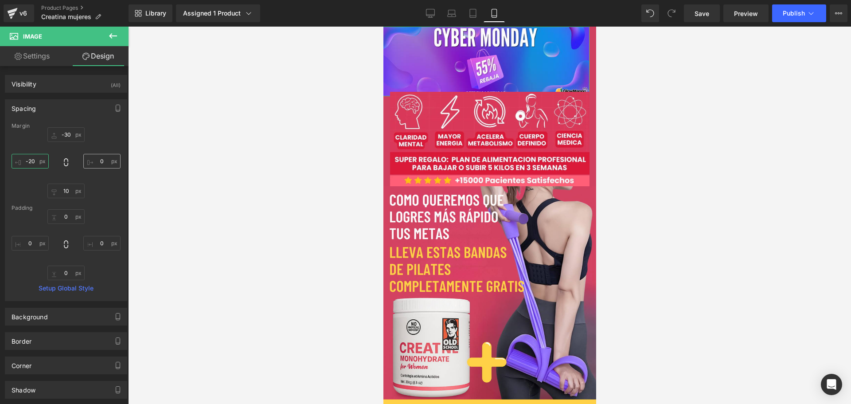
type input "-20"
click at [102, 163] on input "0" at bounding box center [101, 161] width 37 height 15
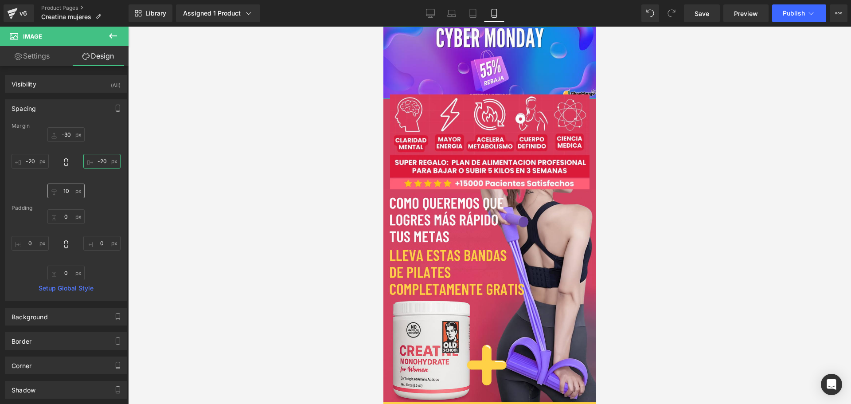
type input "-20"
click at [66, 189] on input "10" at bounding box center [65, 190] width 37 height 15
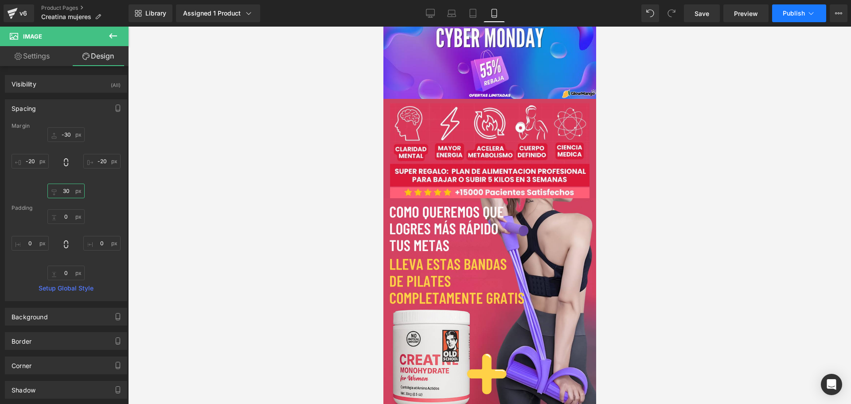
type input "30"
click at [796, 15] on span "Publish" at bounding box center [793, 13] width 22 height 7
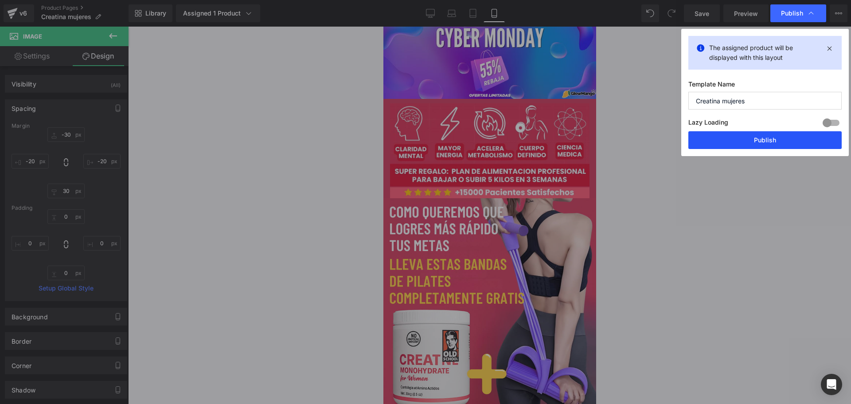
click at [743, 141] on button "Publish" at bounding box center [764, 140] width 153 height 18
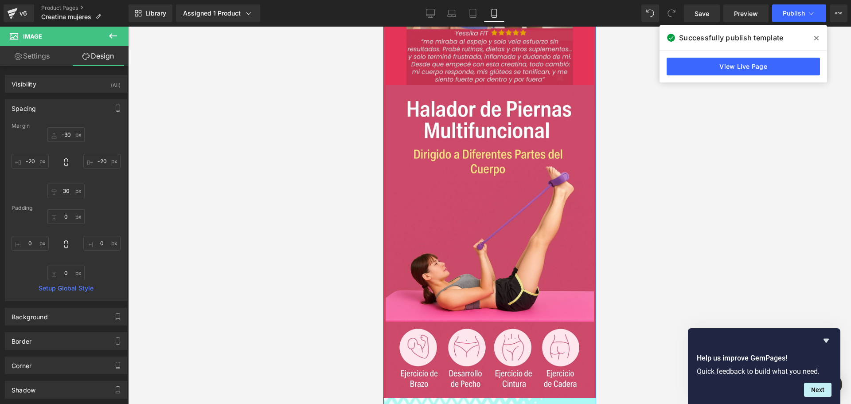
scroll to position [1994, 0]
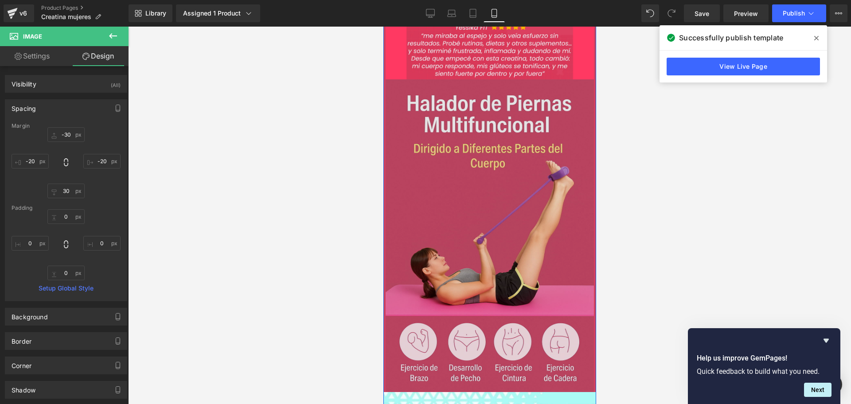
click at [499, 193] on img at bounding box center [489, 235] width 208 height 312
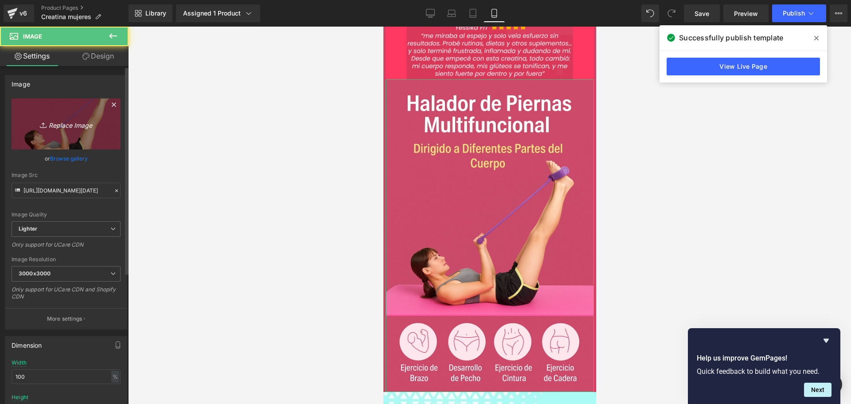
click at [67, 122] on icon "Replace Image" at bounding box center [66, 123] width 71 height 11
type input "C:\fakepath\Captura de pantalla [DATE] 225725.png"
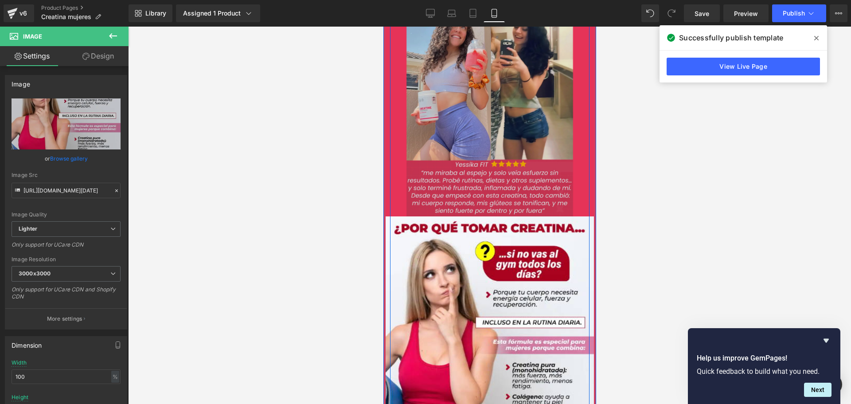
scroll to position [1861, 0]
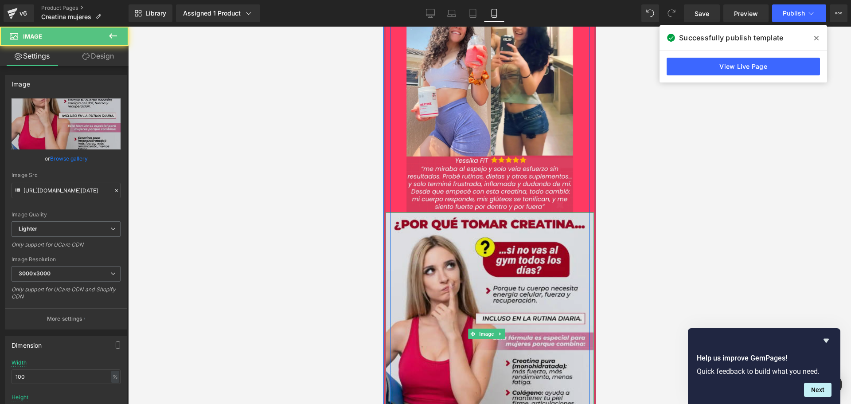
click at [452, 245] on img at bounding box center [489, 333] width 208 height 243
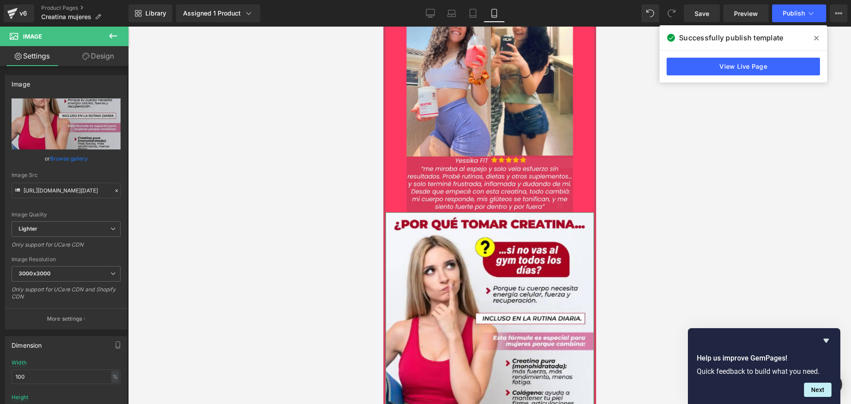
click at [98, 58] on link "Design" at bounding box center [98, 56] width 64 height 20
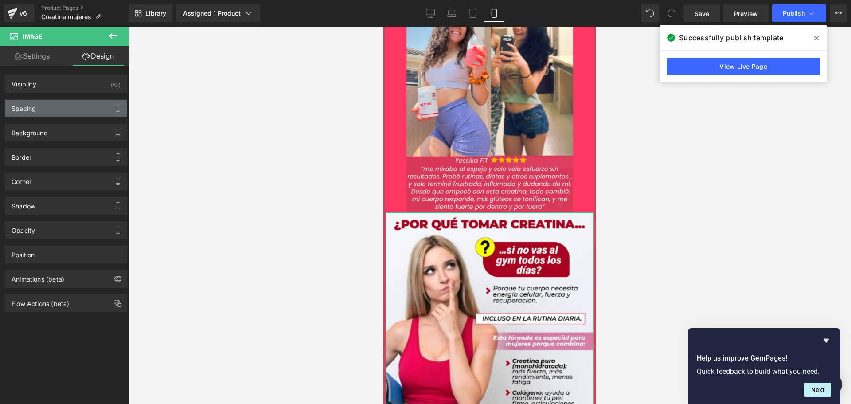
click at [38, 108] on div "Spacing" at bounding box center [65, 108] width 121 height 17
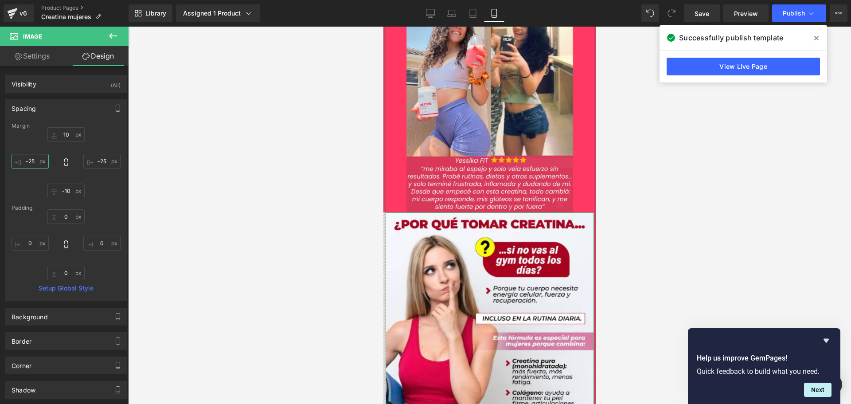
click at [29, 164] on input "-25" at bounding box center [30, 161] width 37 height 15
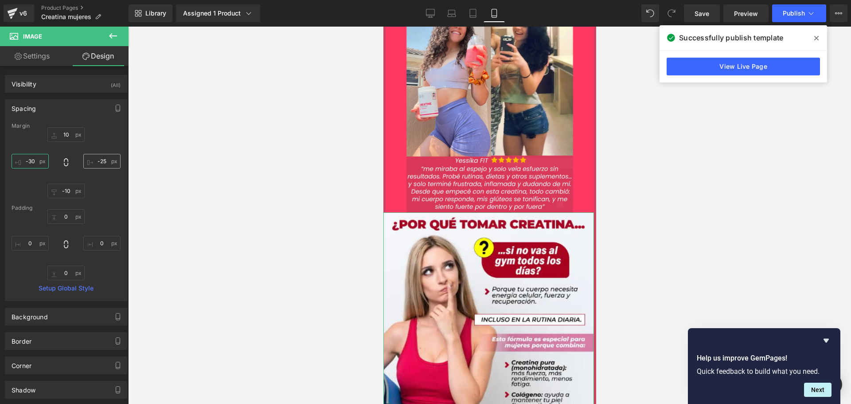
type input "-30"
click at [101, 162] on input "-25" at bounding box center [101, 161] width 37 height 15
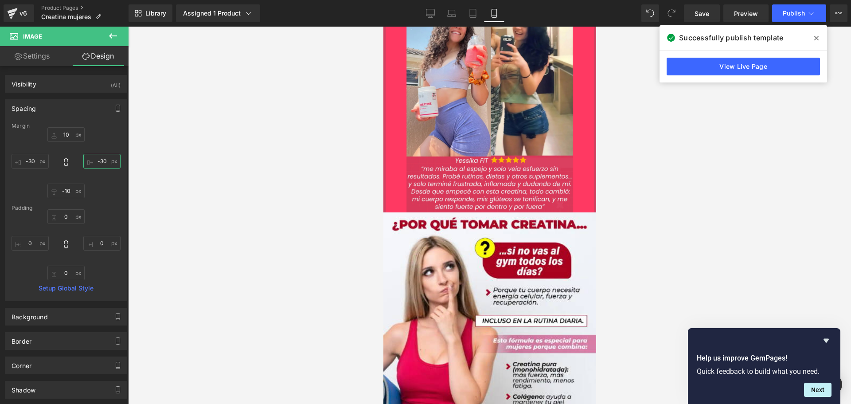
scroll to position [1728, 0]
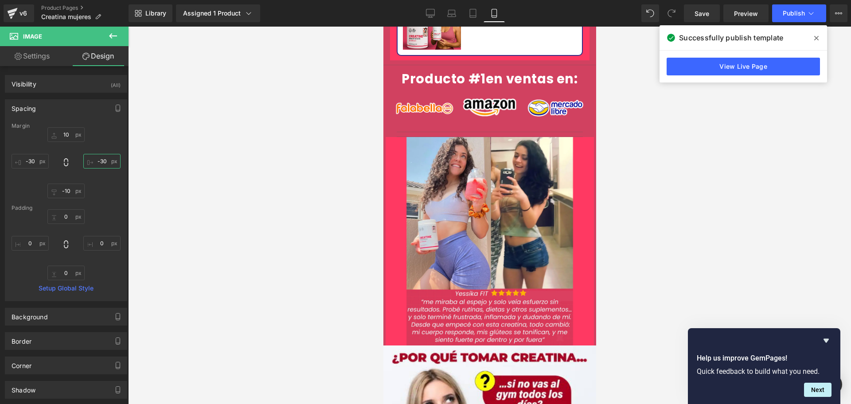
type input "-30"
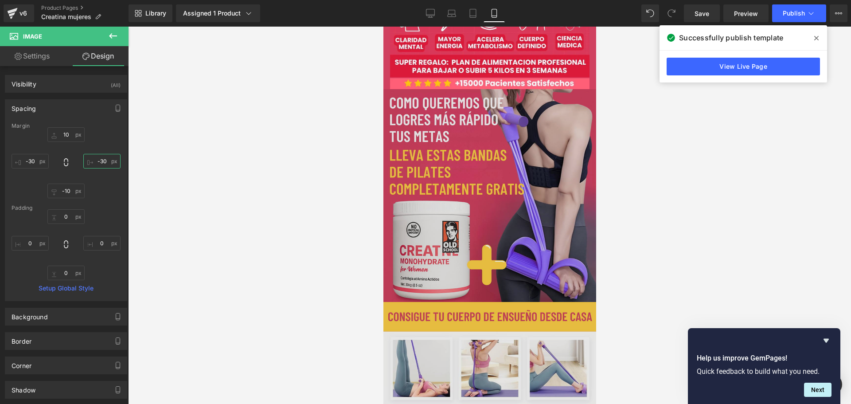
scroll to position [89, 0]
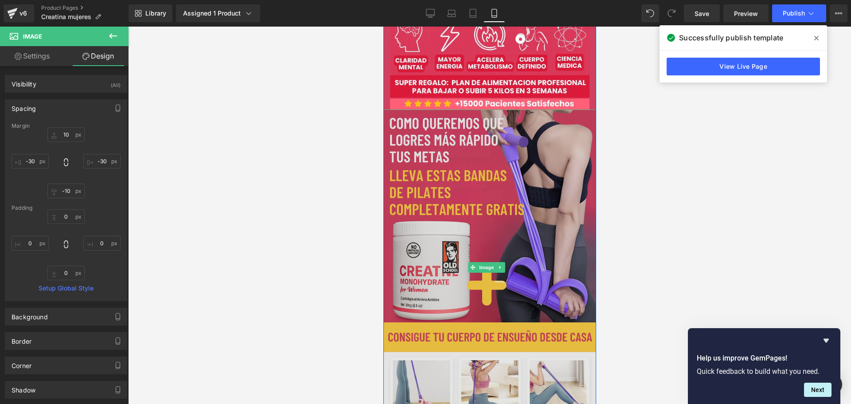
click at [467, 251] on img at bounding box center [489, 266] width 213 height 315
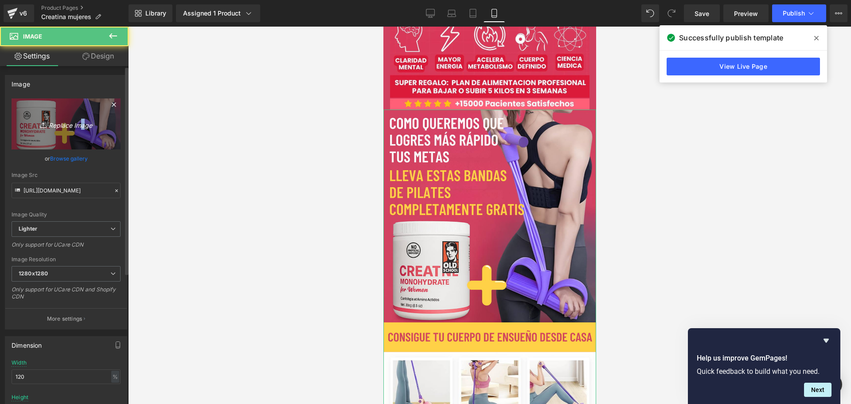
click at [77, 128] on icon "Replace Image" at bounding box center [66, 123] width 71 height 11
type input "C:\fakepath\EL ÚNICO ORIGINAL EN [GEOGRAPHIC_DATA]png"
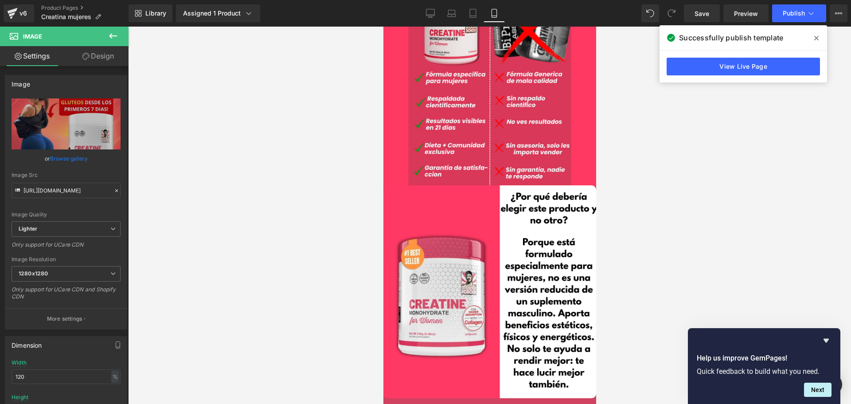
scroll to position [1285, 0]
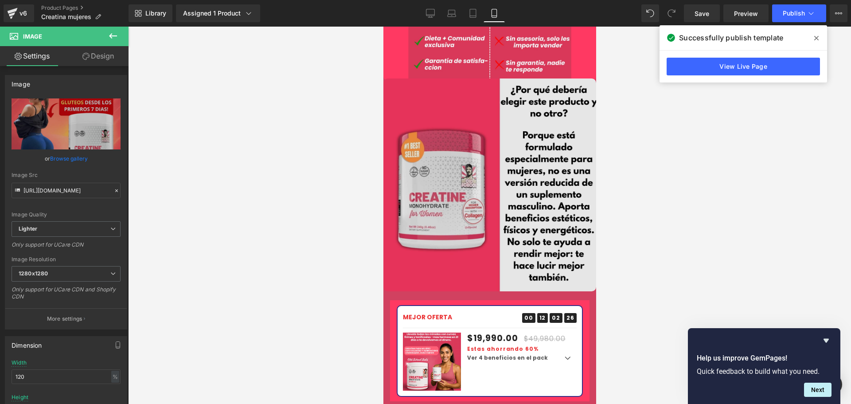
click at [457, 182] on img at bounding box center [489, 184] width 213 height 213
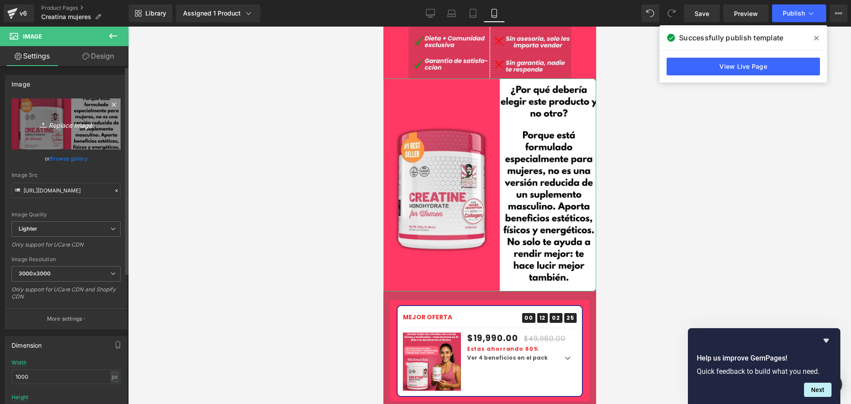
click at [59, 124] on icon "Replace Image" at bounding box center [66, 123] width 71 height 11
type input "C:\fakepath\Infografia-Beneficios-de-la-creatina.webp"
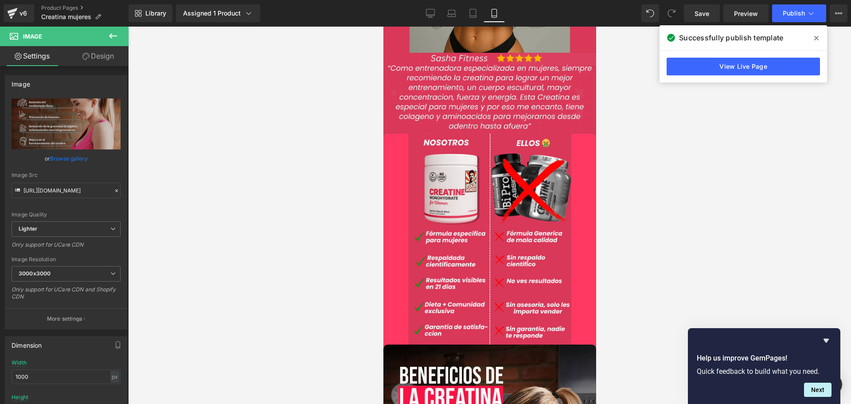
scroll to position [1108, 0]
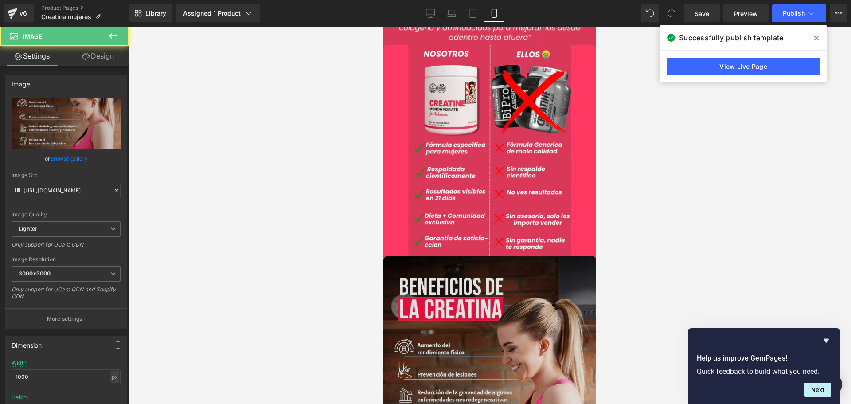
click at [452, 340] on img at bounding box center [489, 388] width 213 height 264
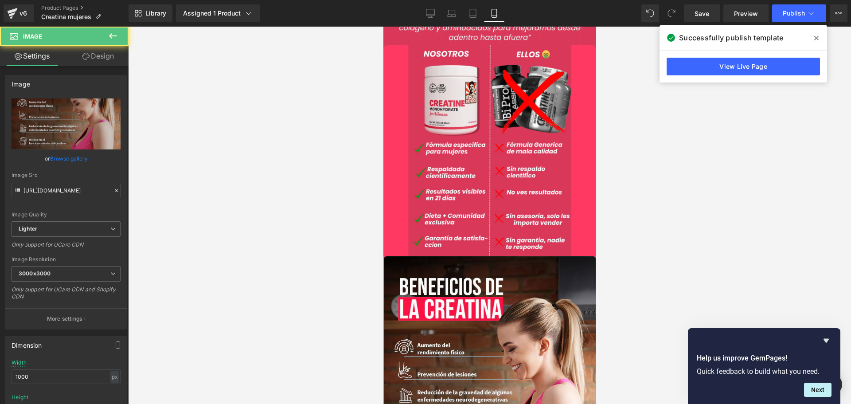
click at [97, 56] on link "Design" at bounding box center [98, 56] width 64 height 20
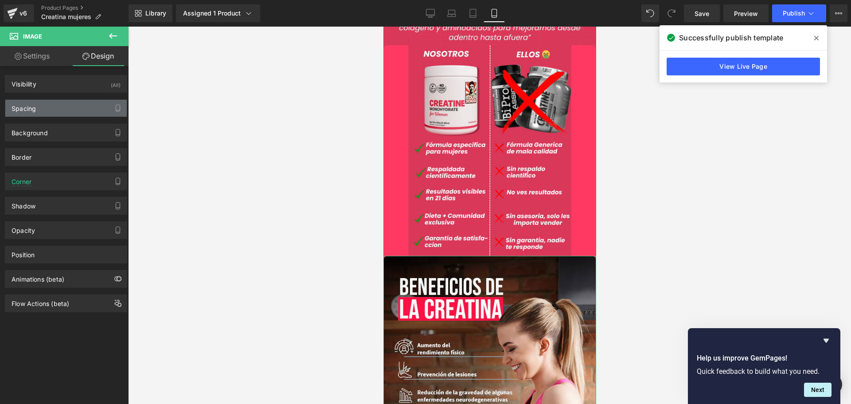
click at [67, 111] on div "Spacing" at bounding box center [65, 108] width 121 height 17
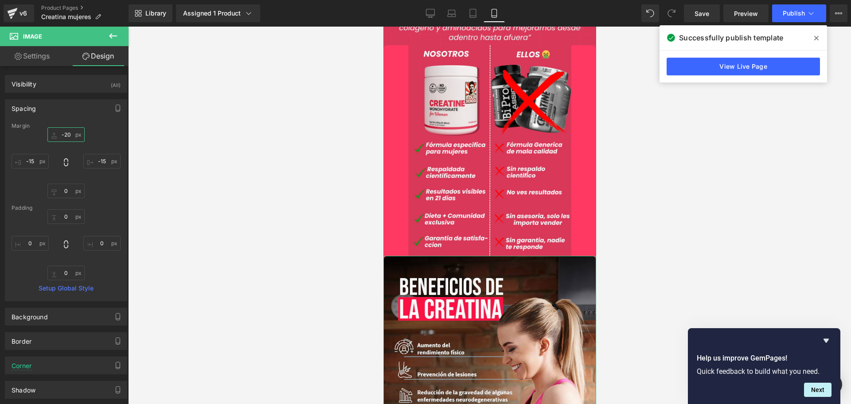
click at [73, 133] on input "-20" at bounding box center [65, 134] width 37 height 15
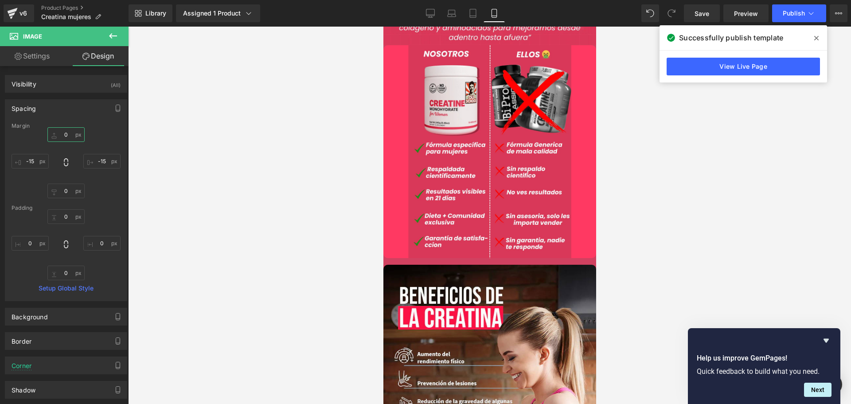
type input "-20"
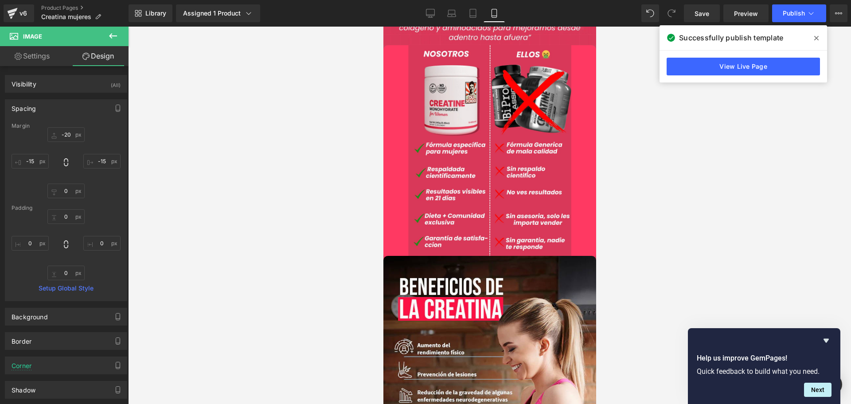
click at [665, 287] on div at bounding box center [489, 215] width 723 height 377
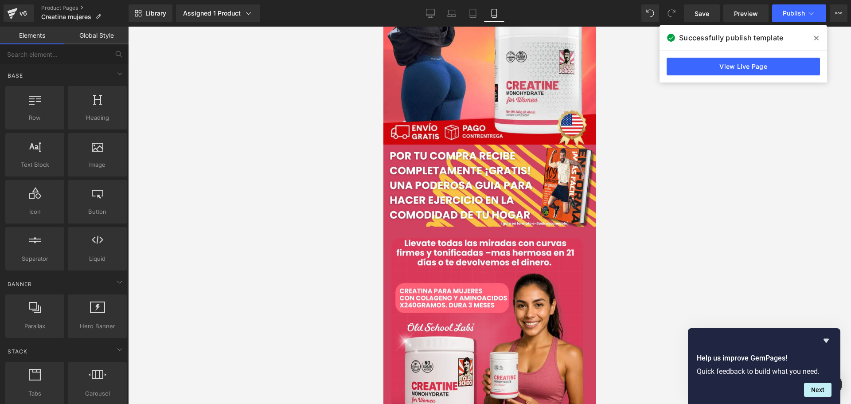
scroll to position [266, 0]
click at [815, 17] on icon at bounding box center [810, 13] width 9 height 9
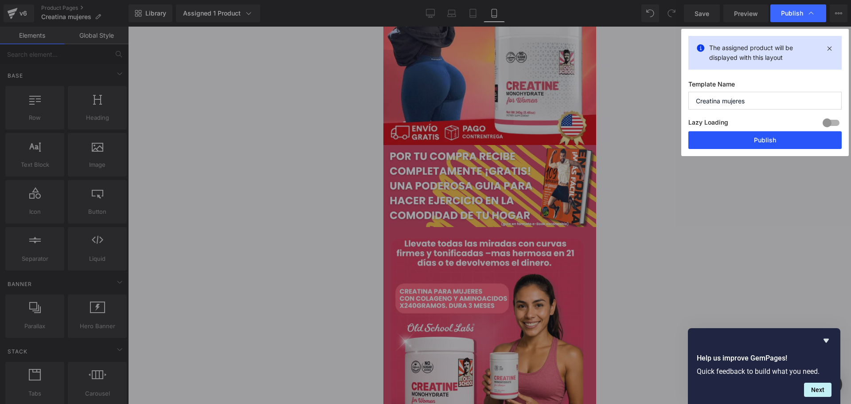
click at [767, 140] on button "Publish" at bounding box center [764, 140] width 153 height 18
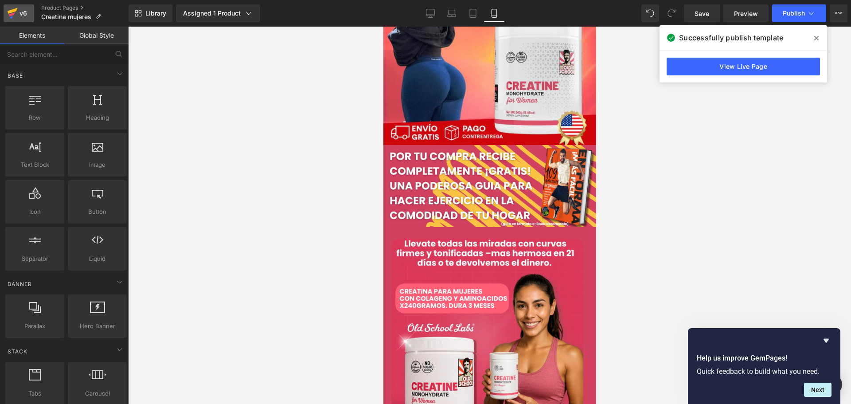
click at [25, 11] on div "v6" at bounding box center [23, 14] width 11 height 12
